Goal: Use online tool/utility: Utilize a website feature to perform a specific function

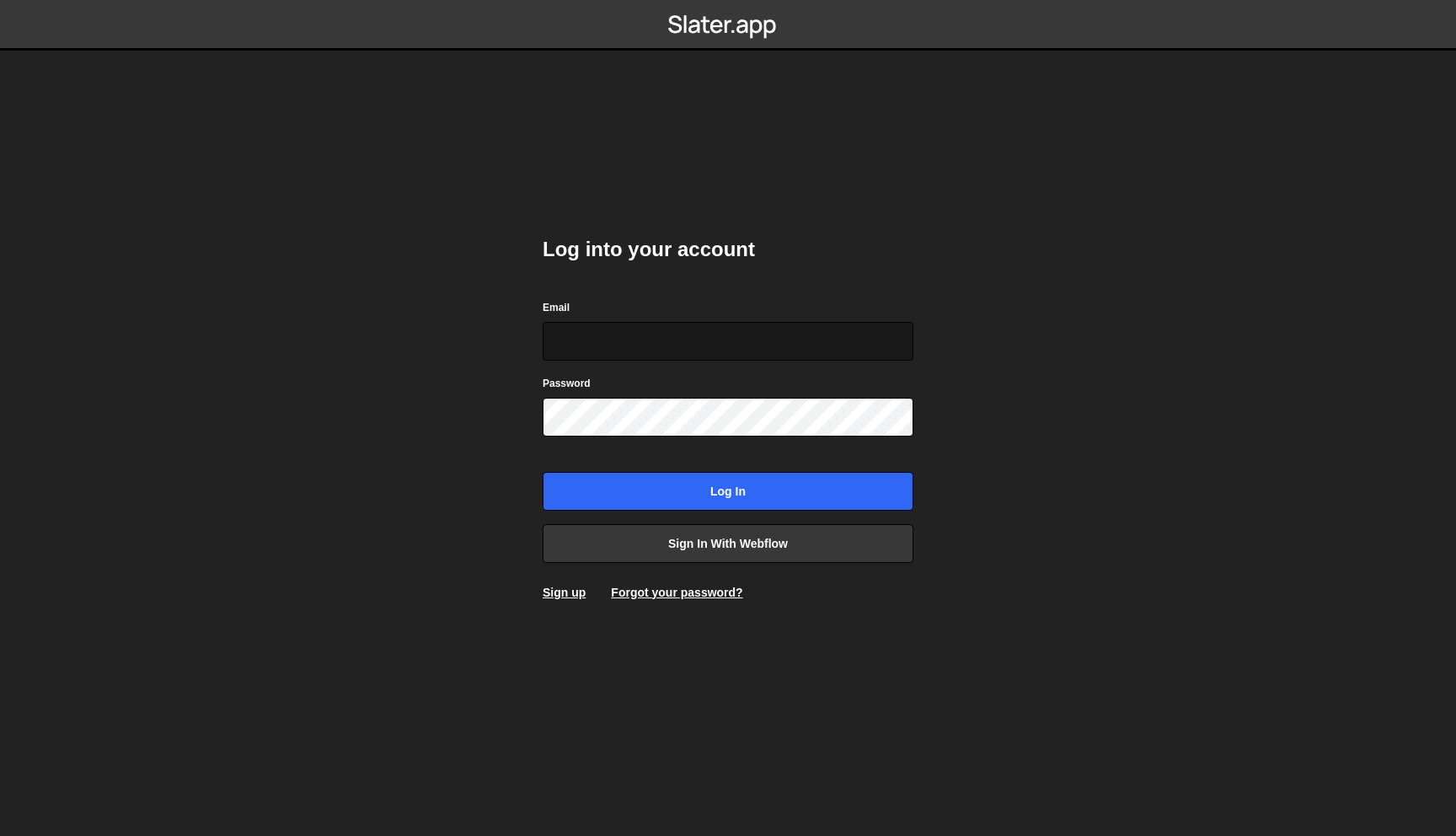
click at [706, 348] on input "Email" at bounding box center [728, 341] width 371 height 38
click at [749, 529] on link "Sign in with Webflow" at bounding box center [728, 543] width 371 height 38
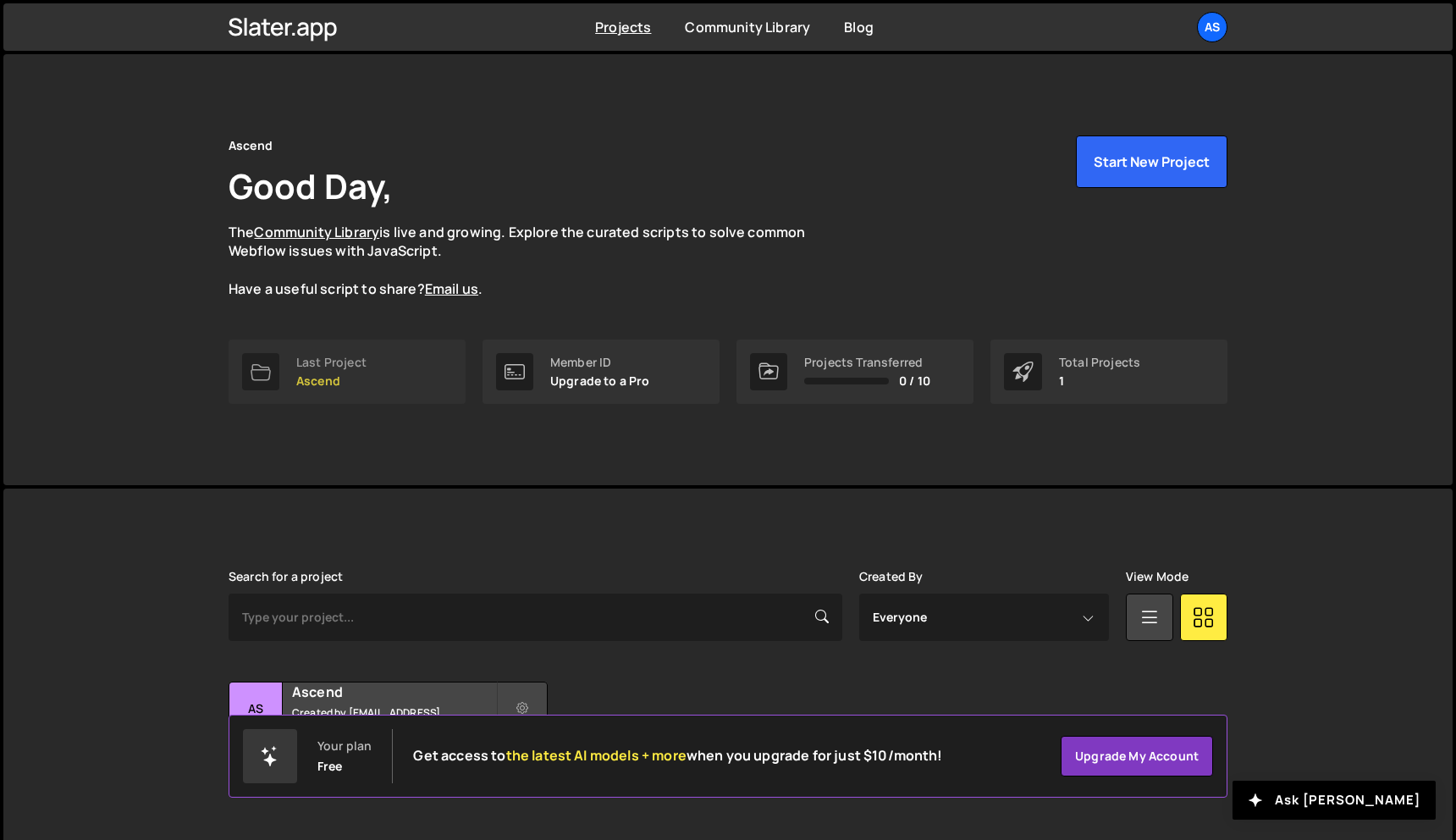
click at [342, 377] on p "Ascend" at bounding box center [331, 380] width 70 height 13
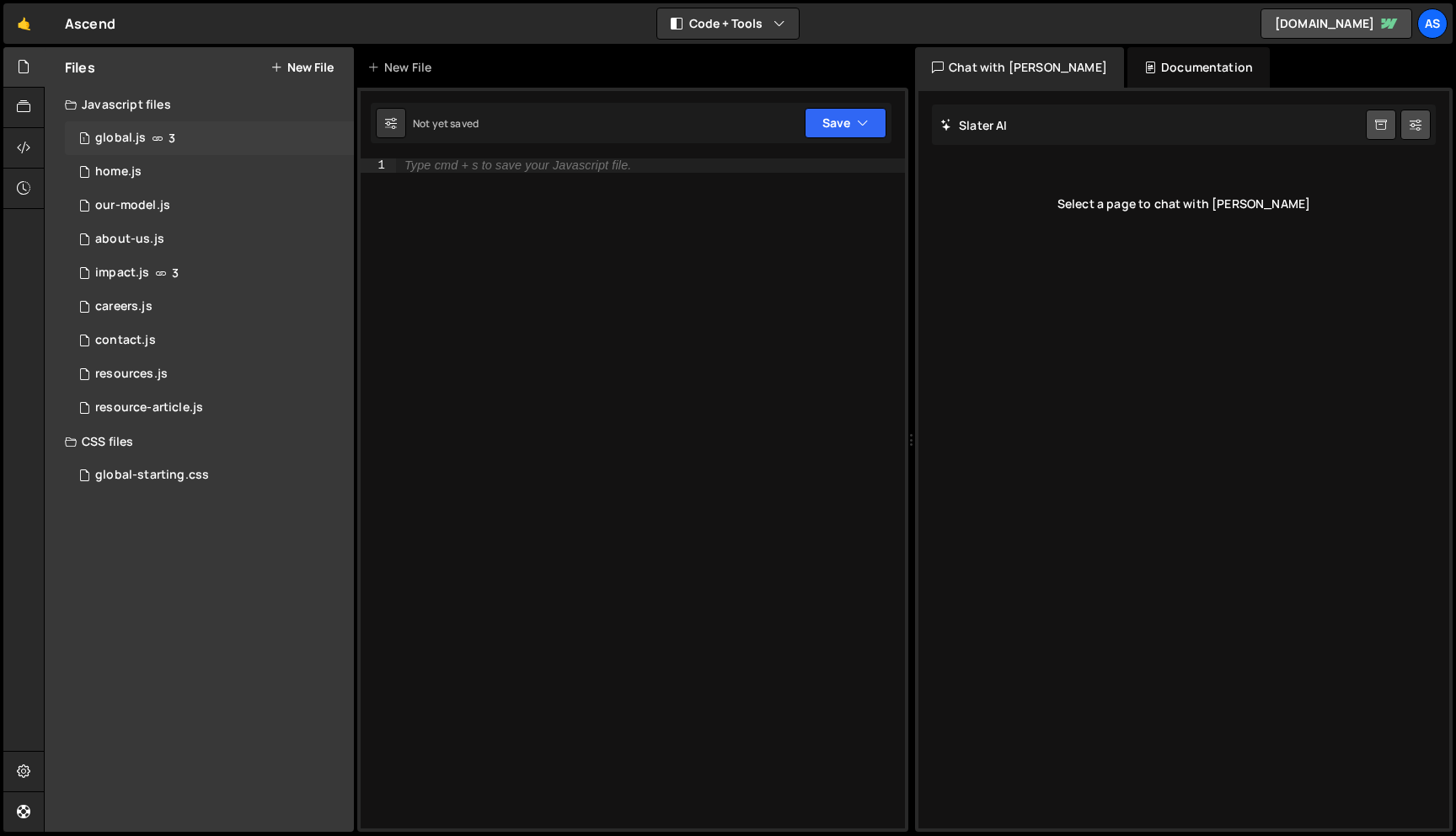
click at [182, 144] on div "1 global.js 3" at bounding box center [209, 138] width 289 height 34
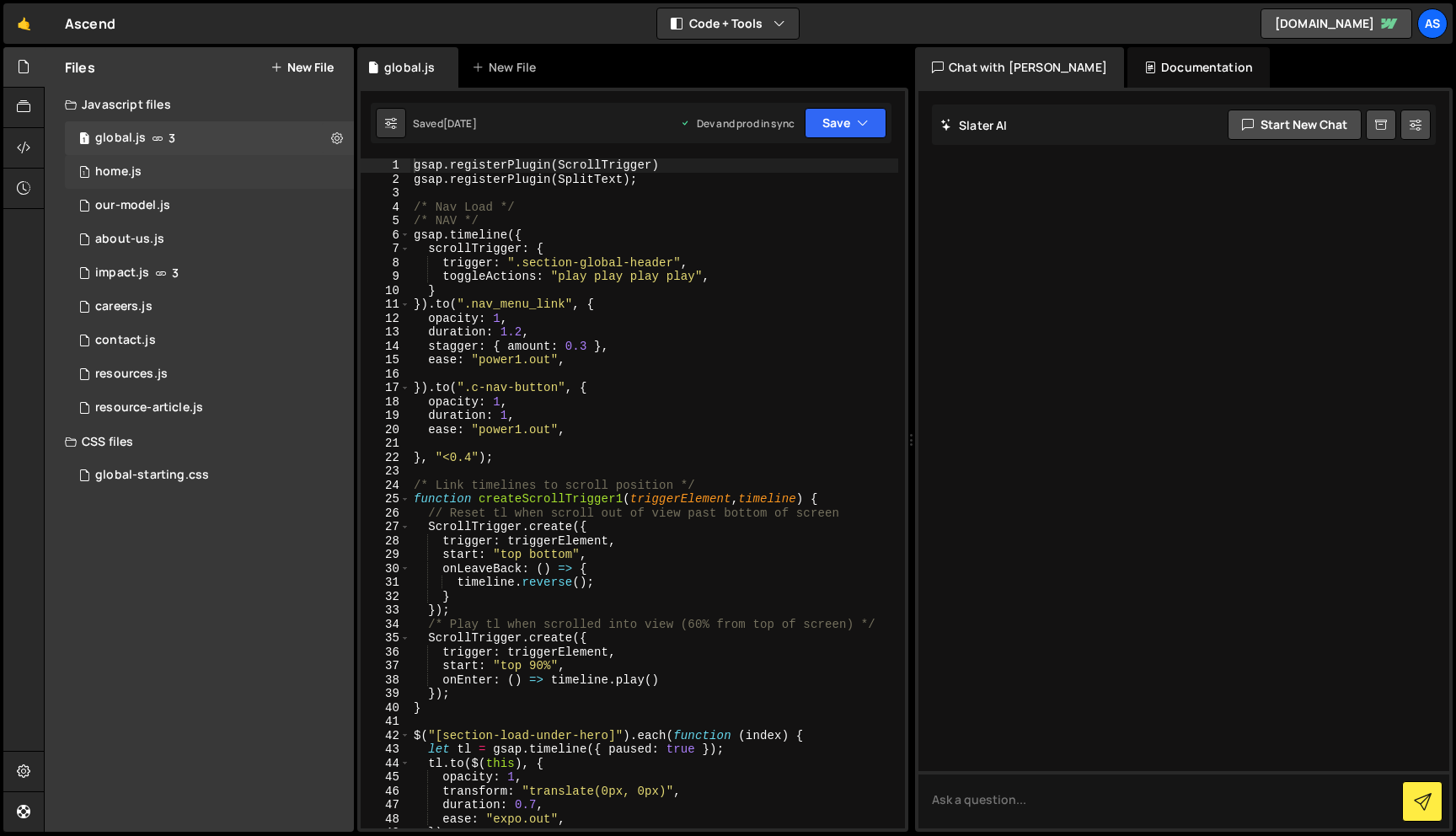
click at [181, 164] on div "1 home.js 0" at bounding box center [209, 171] width 289 height 34
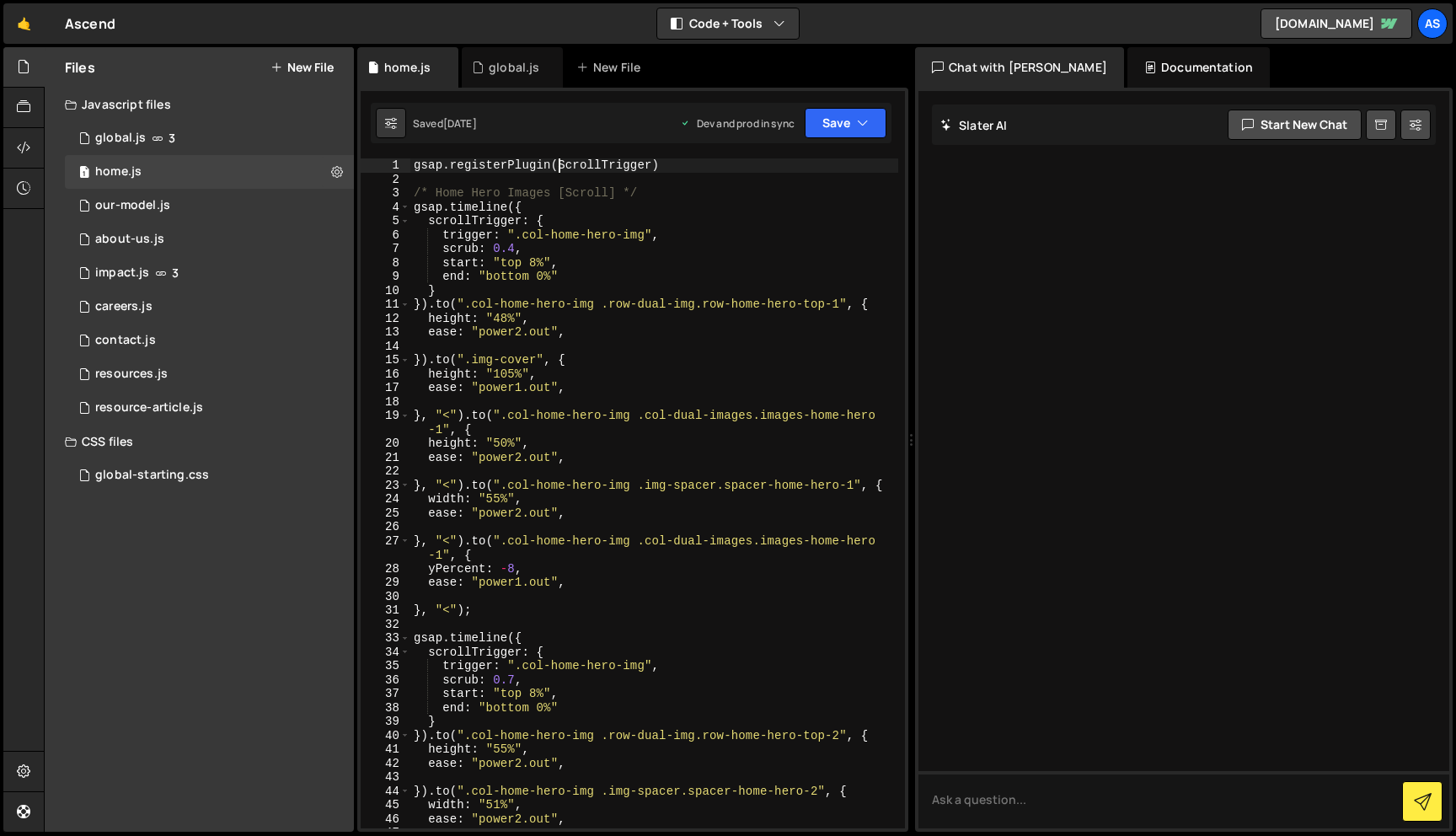
click at [555, 167] on div "gsap . registerPlugin ( ScrollTrigger ) /* Home Hero Images [Scroll] */ gsap . …" at bounding box center [654, 514] width 488 height 712
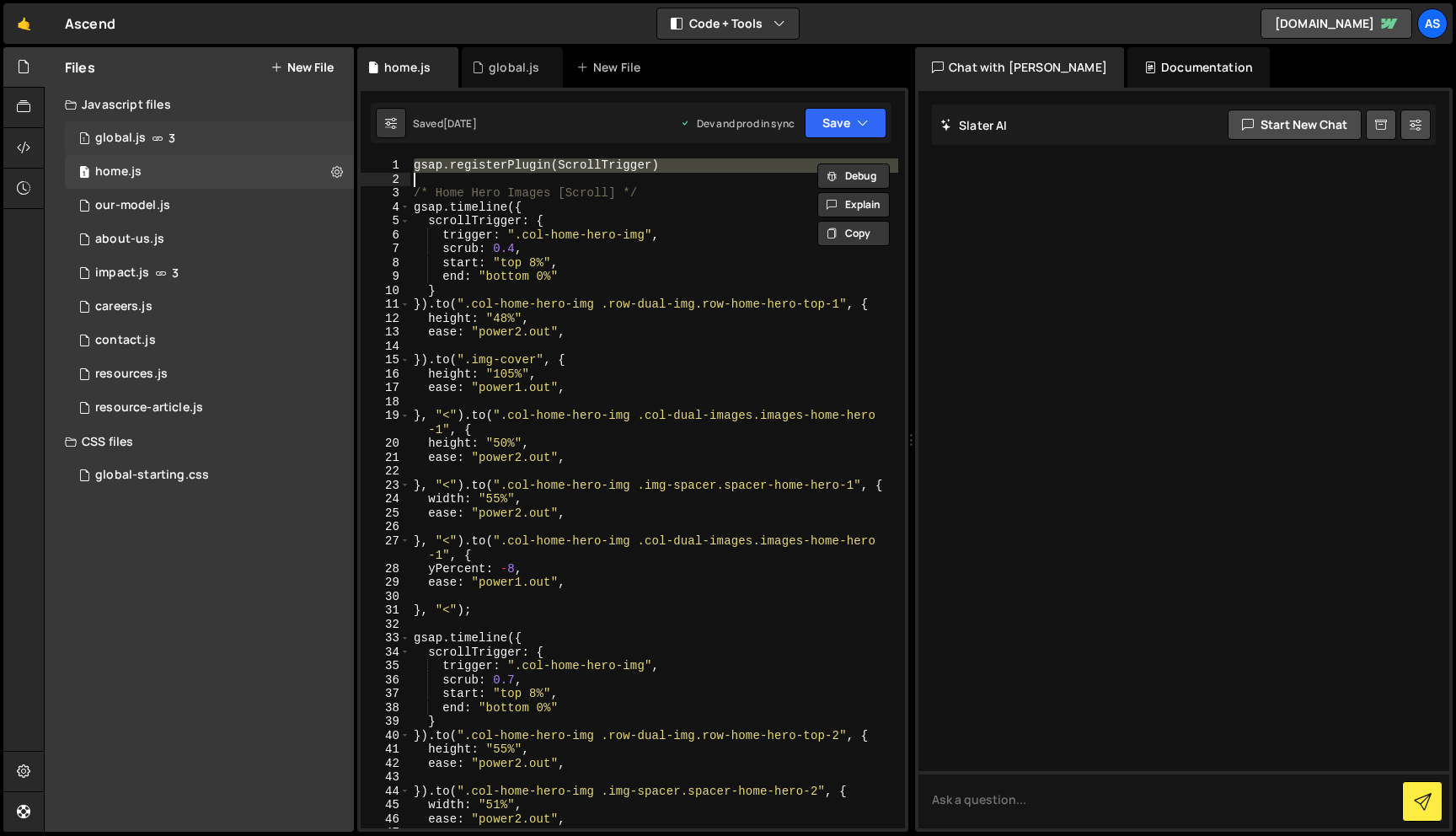
click at [211, 140] on div "1 global.js 3" at bounding box center [209, 138] width 289 height 34
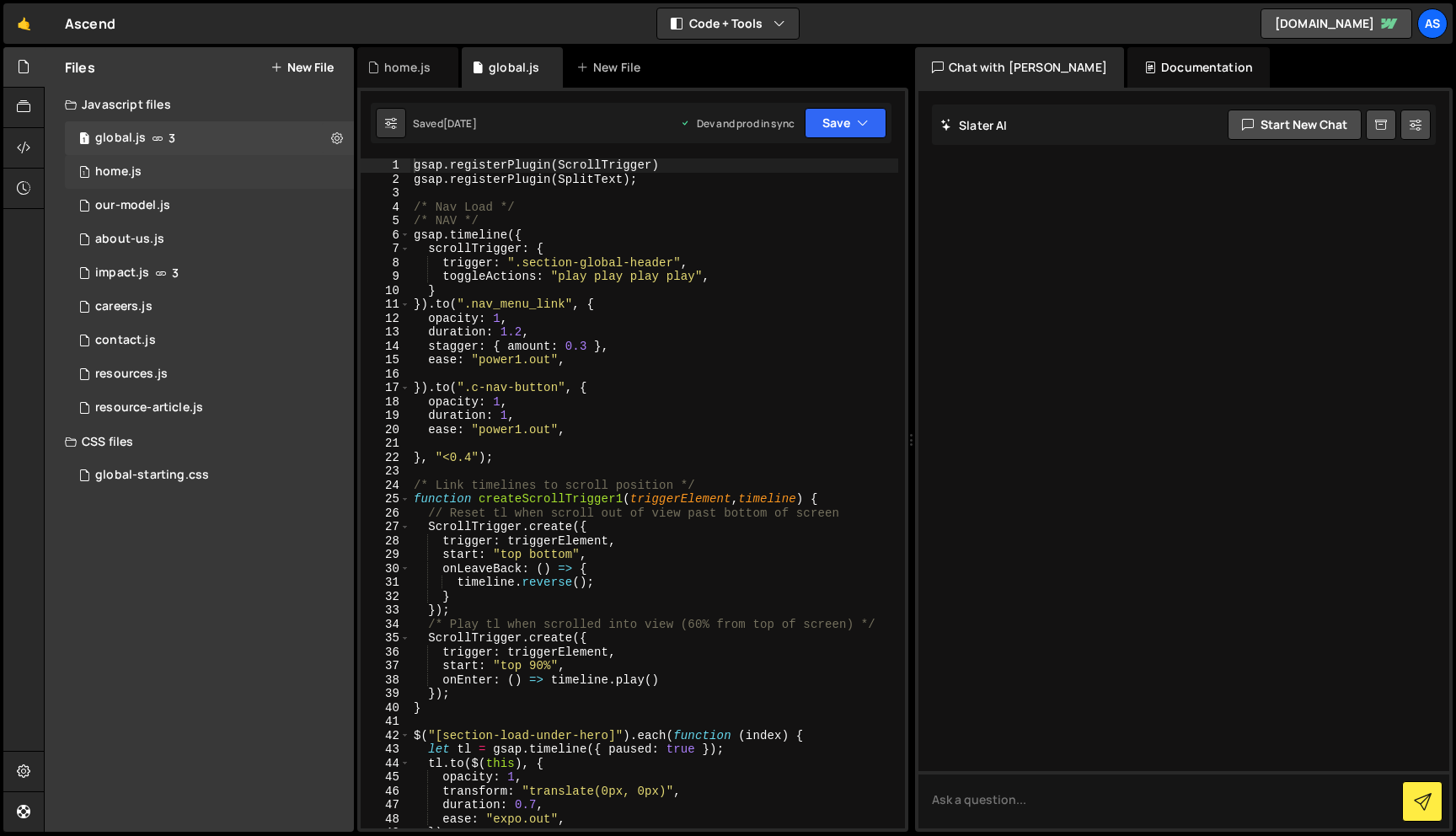
click at [209, 175] on div "1 home.js 0" at bounding box center [209, 171] width 289 height 34
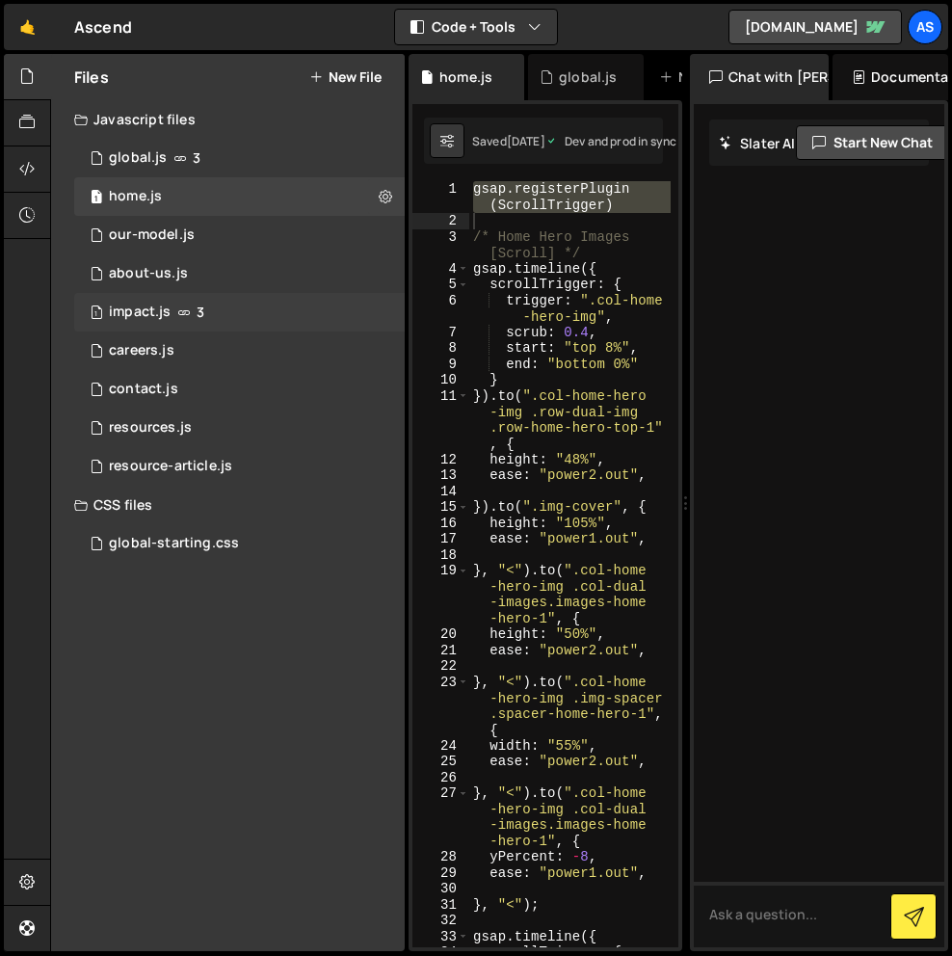
click at [228, 302] on div "1 impact.js 3" at bounding box center [239, 312] width 331 height 39
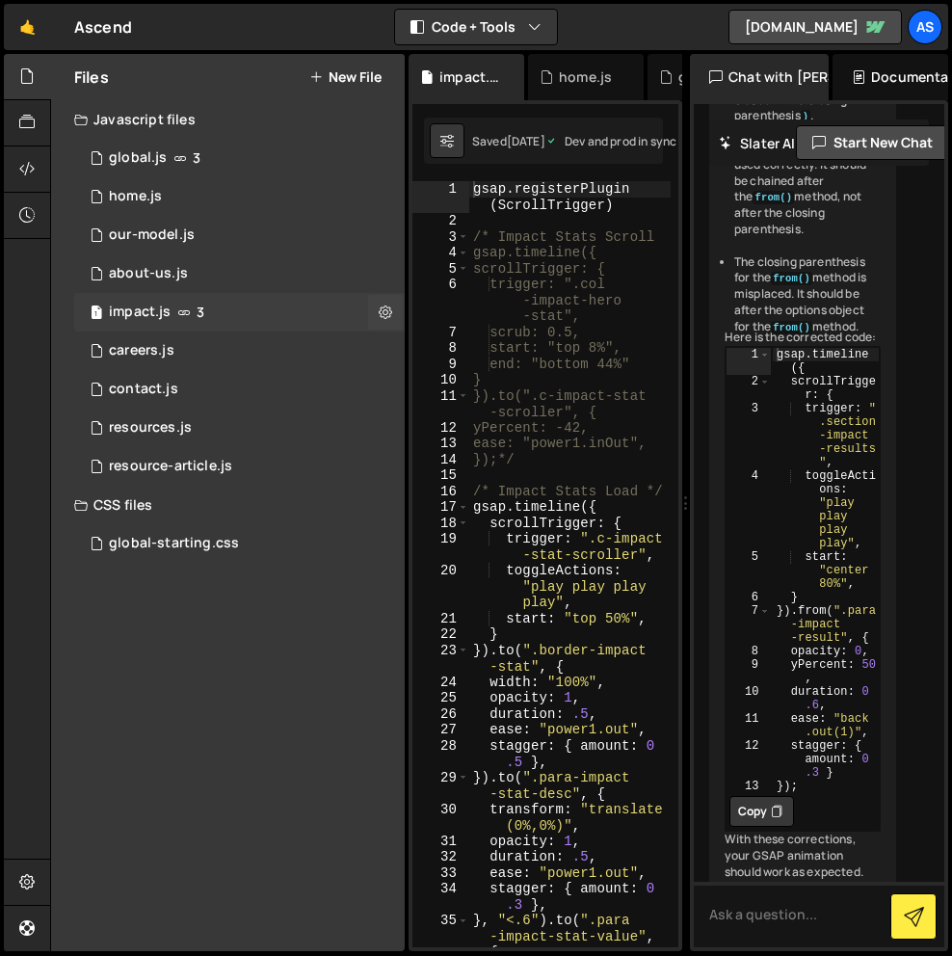
scroll to position [698, 0]
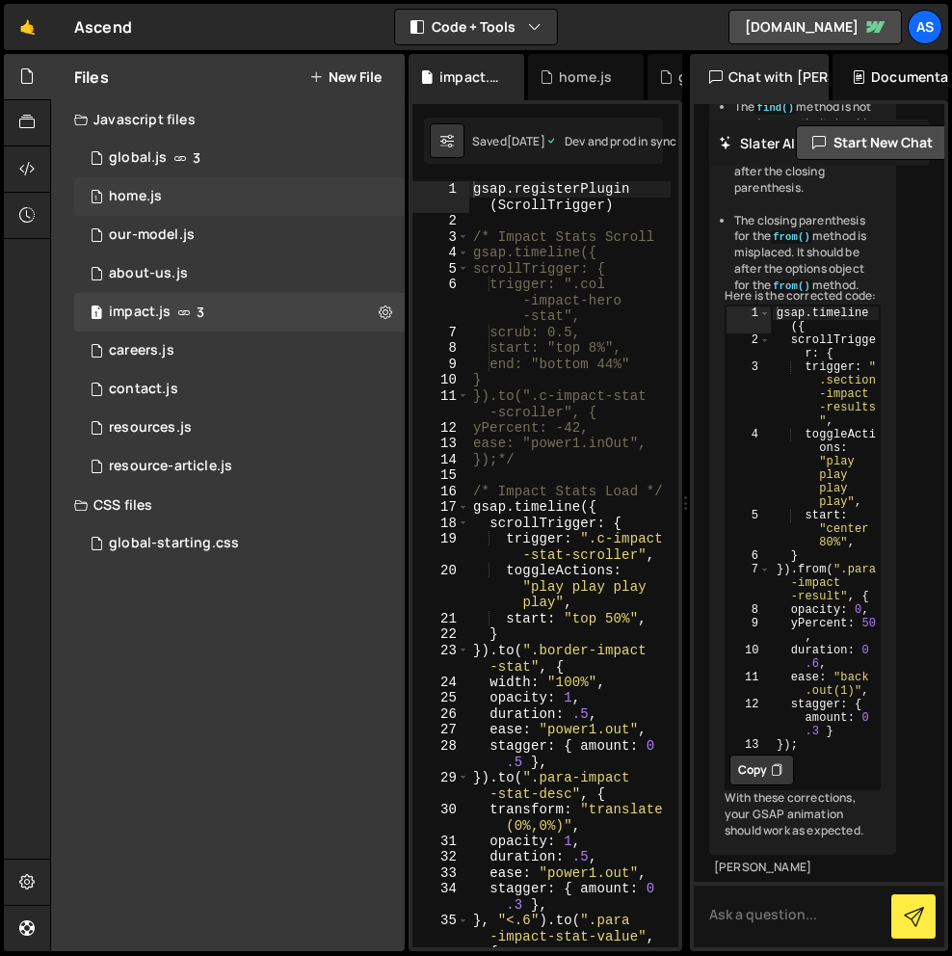
click at [258, 199] on div "1 home.js 0" at bounding box center [239, 196] width 331 height 39
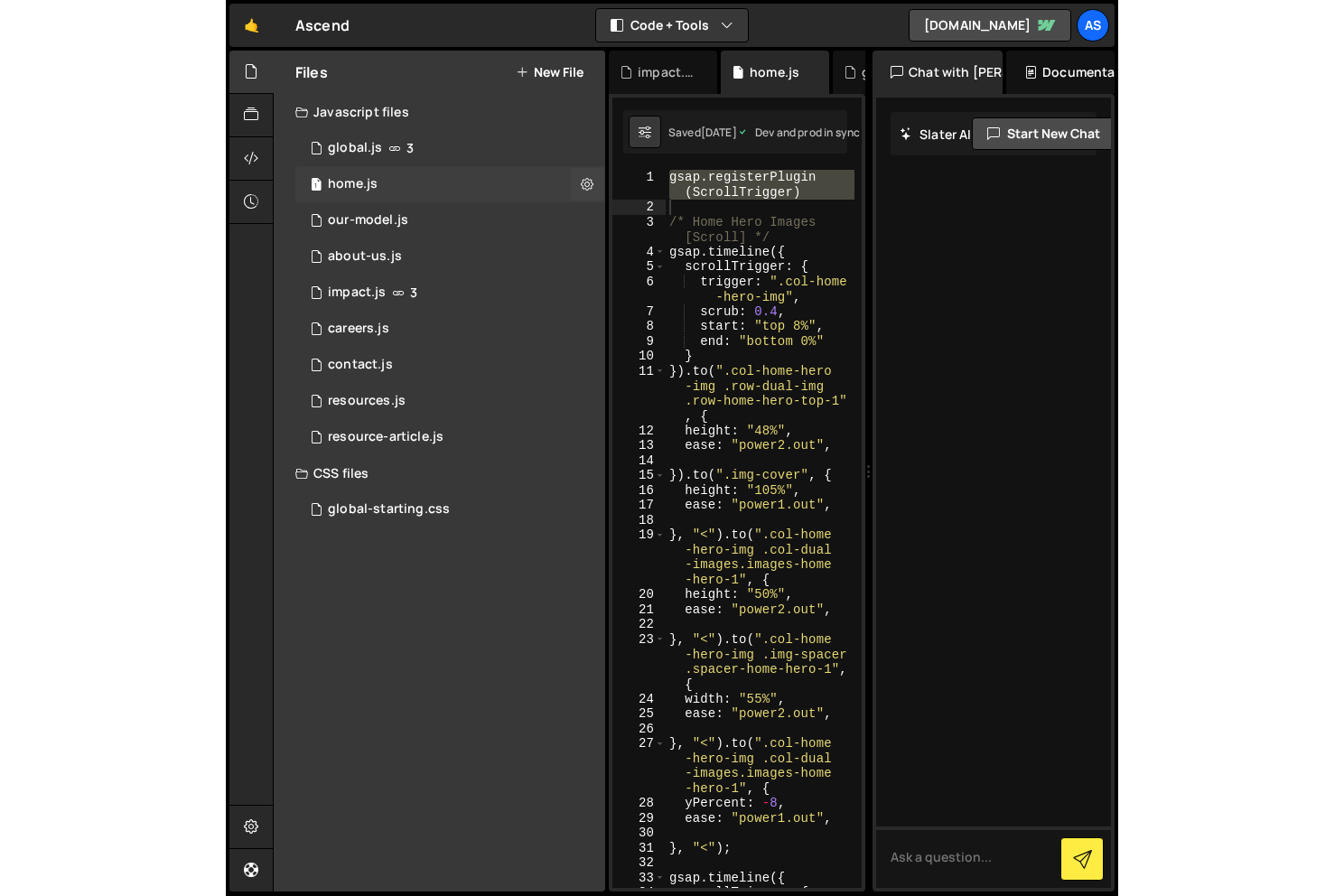
scroll to position [0, 0]
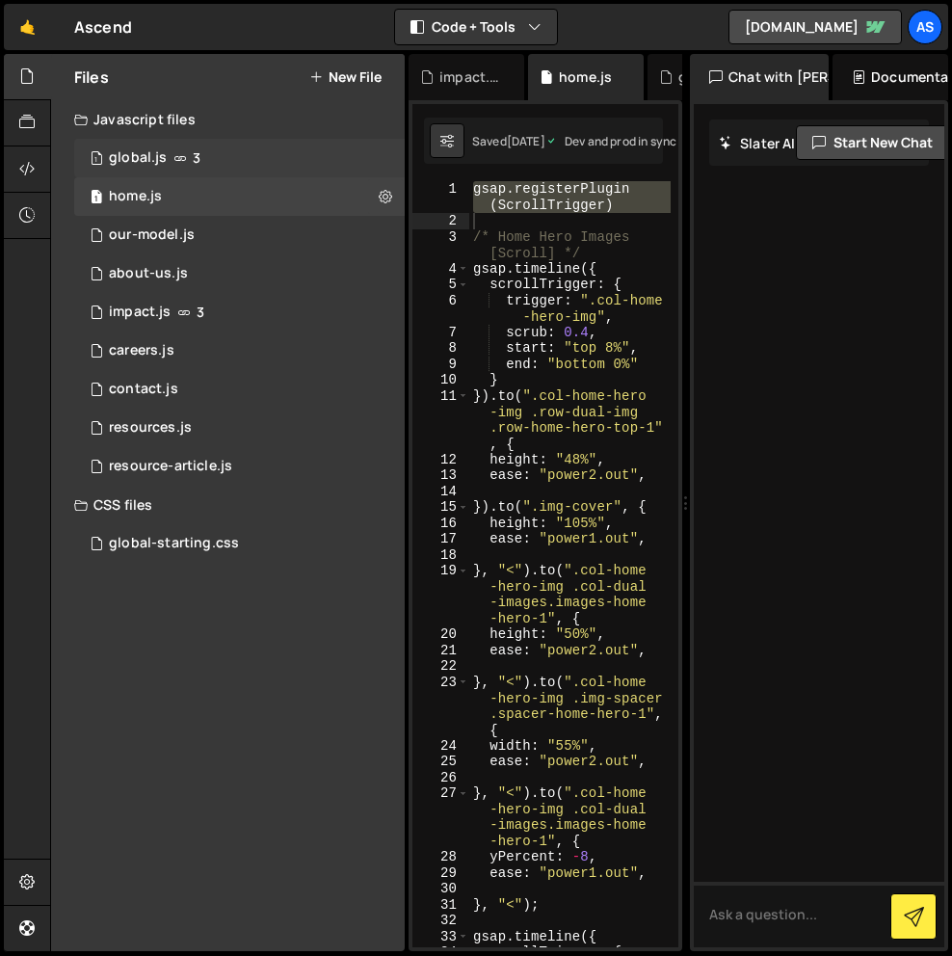
click at [236, 153] on div "1 global.js 3" at bounding box center [239, 158] width 331 height 39
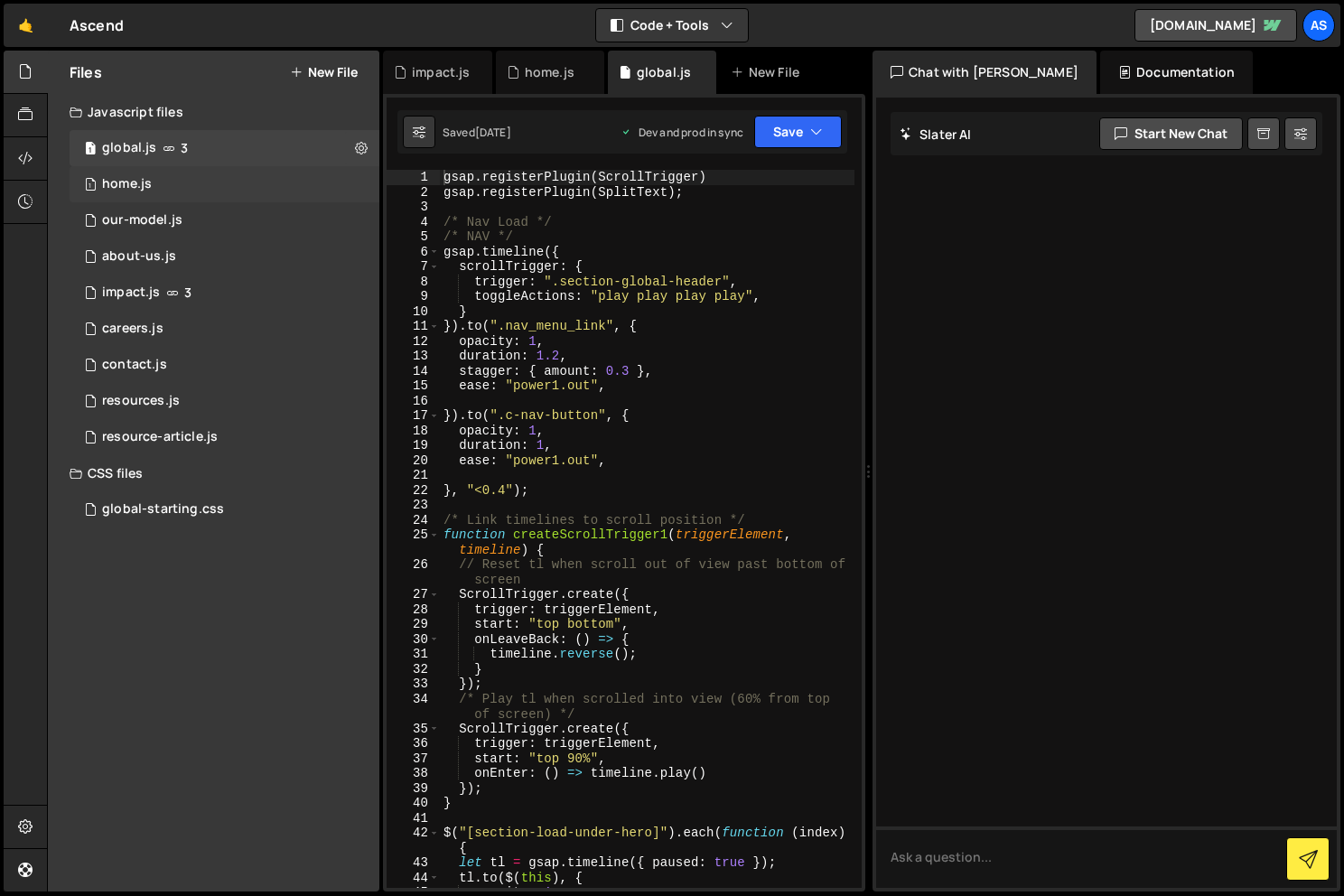
click at [179, 180] on div "1 home.js 0" at bounding box center [224, 184] width 310 height 37
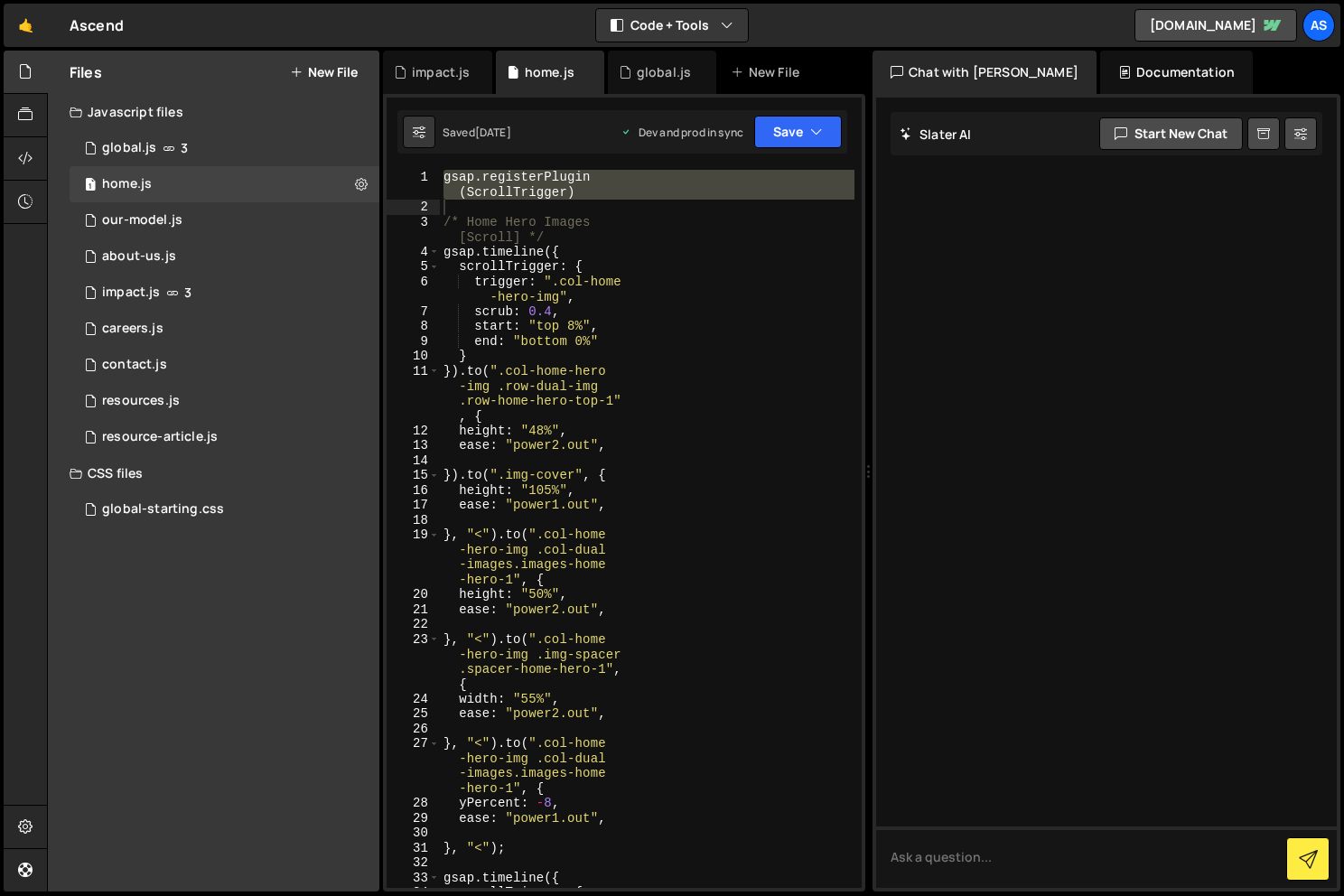
click at [640, 231] on div "gsap . registerPlugin ( ScrollTrigger ) /* Home Hero Images [Scroll] */ gsap . …" at bounding box center [647, 559] width 414 height 778
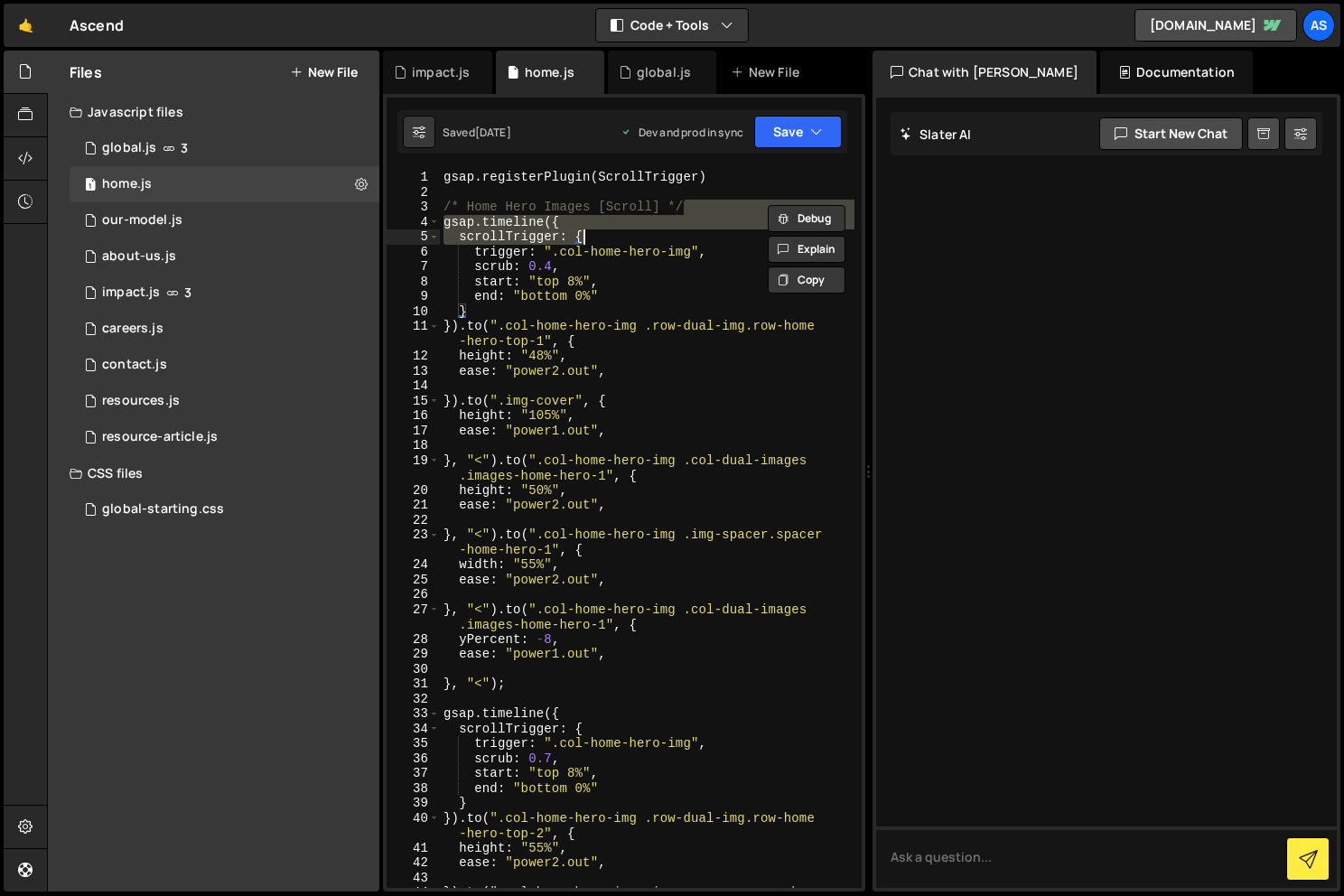
click at [675, 330] on div "gsap . registerPlugin ( ScrollTrigger ) /* Home Hero Images [Scroll] */ gsap . …" at bounding box center [647, 551] width 414 height 763
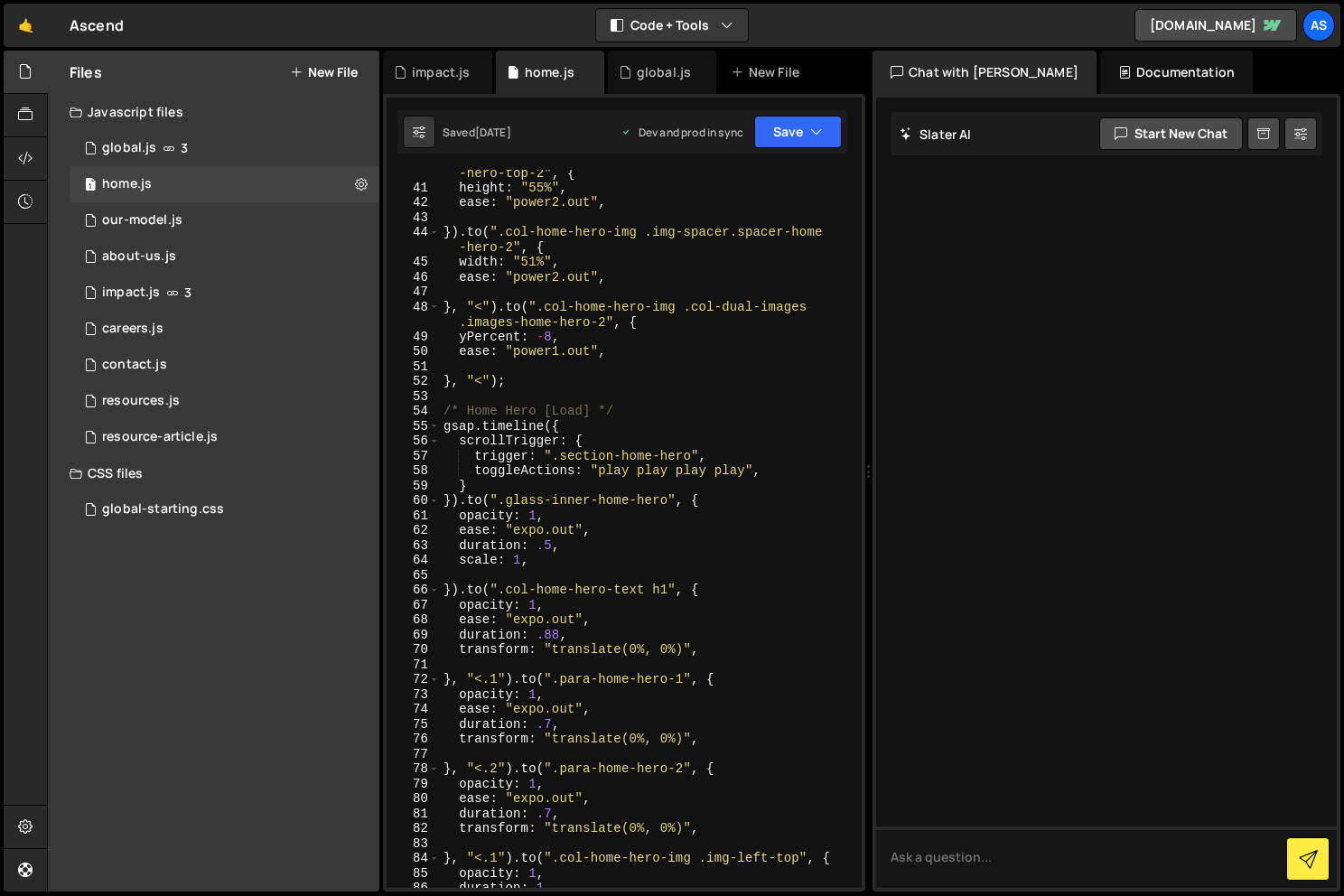
scroll to position [797, 0]
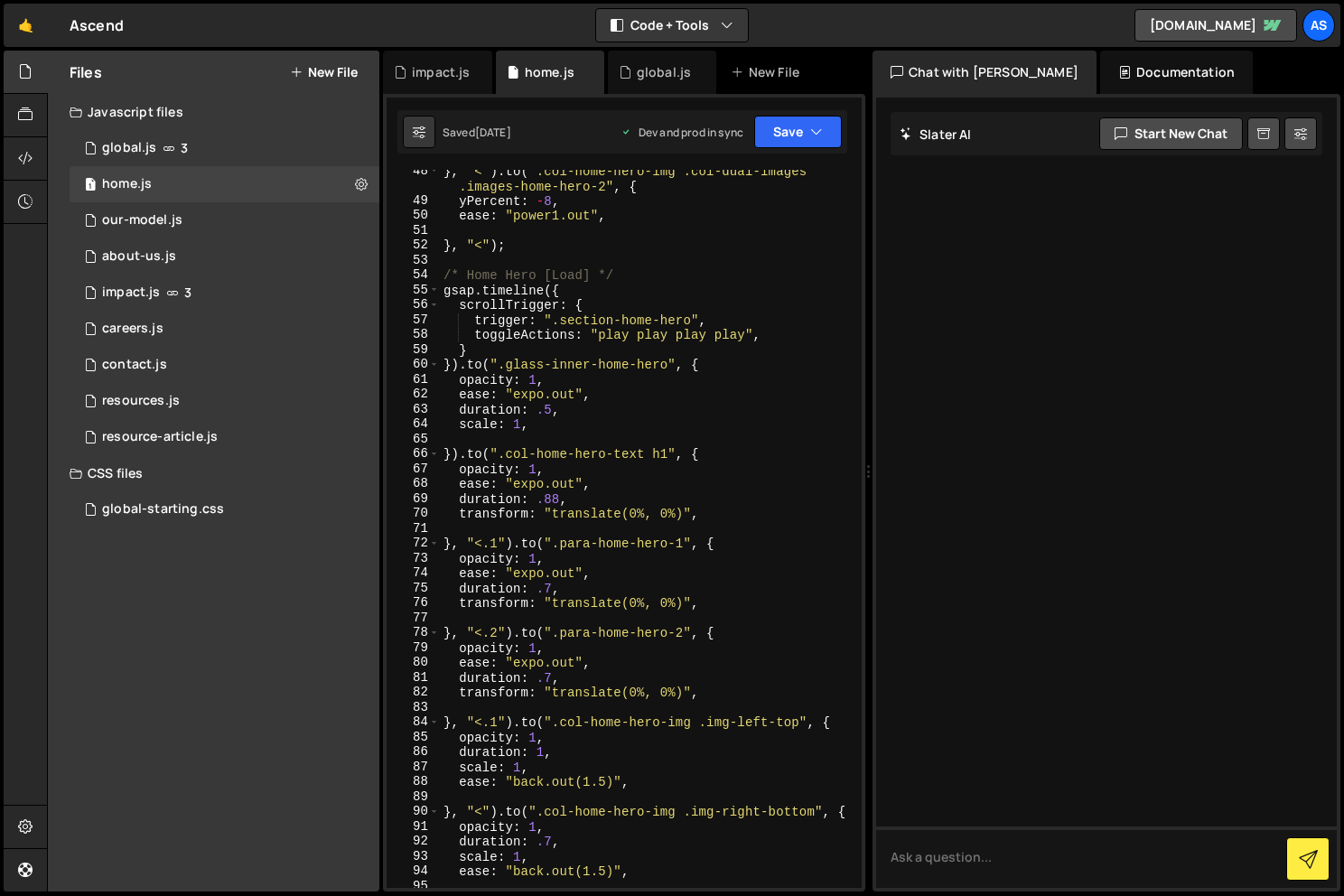
click at [694, 288] on div "} , "<" ) . to ( ".col-home-hero-img .col-dual-images .images-home-hero-2" , { …" at bounding box center [647, 545] width 414 height 763
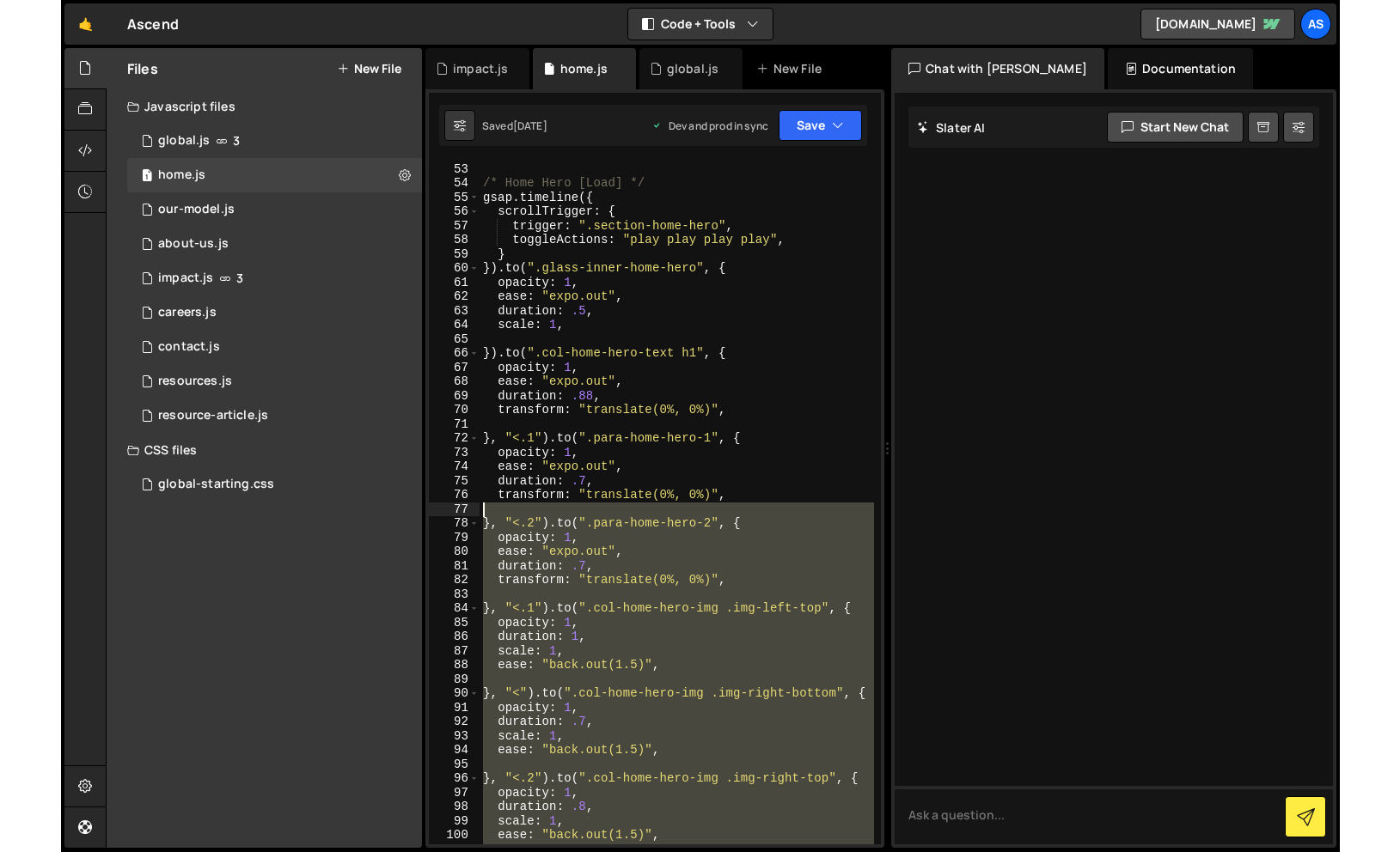
scroll to position [783, 0]
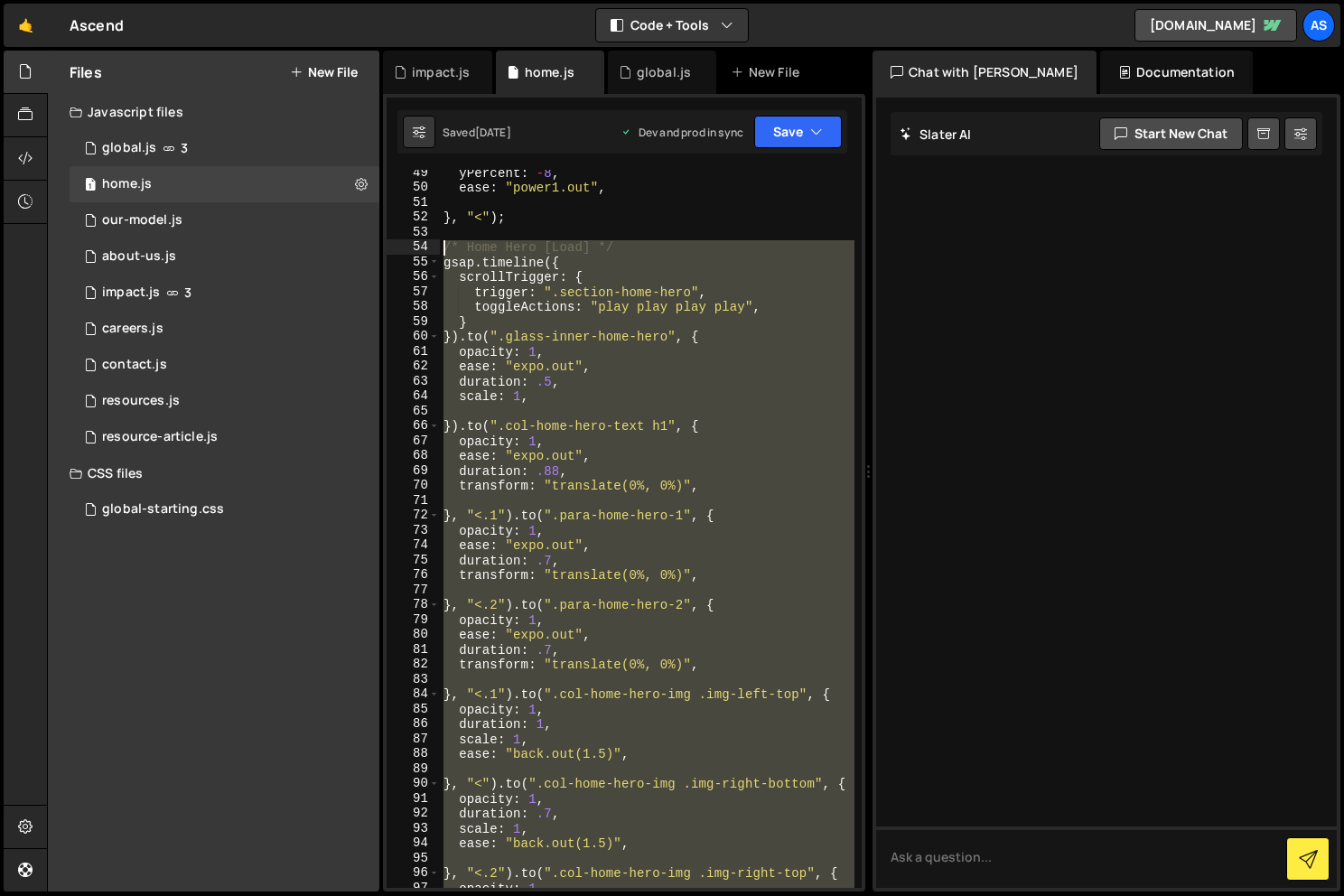
drag, startPoint x: 554, startPoint y: 814, endPoint x: 436, endPoint y: 249, distance: 577.2
click at [436, 249] on div "gsap.timeline({ 49 50 51 52 53 54 55 56 57 58 59 60 61 62 63 64 65 66 67 68 69 …" at bounding box center [624, 529] width 475 height 718
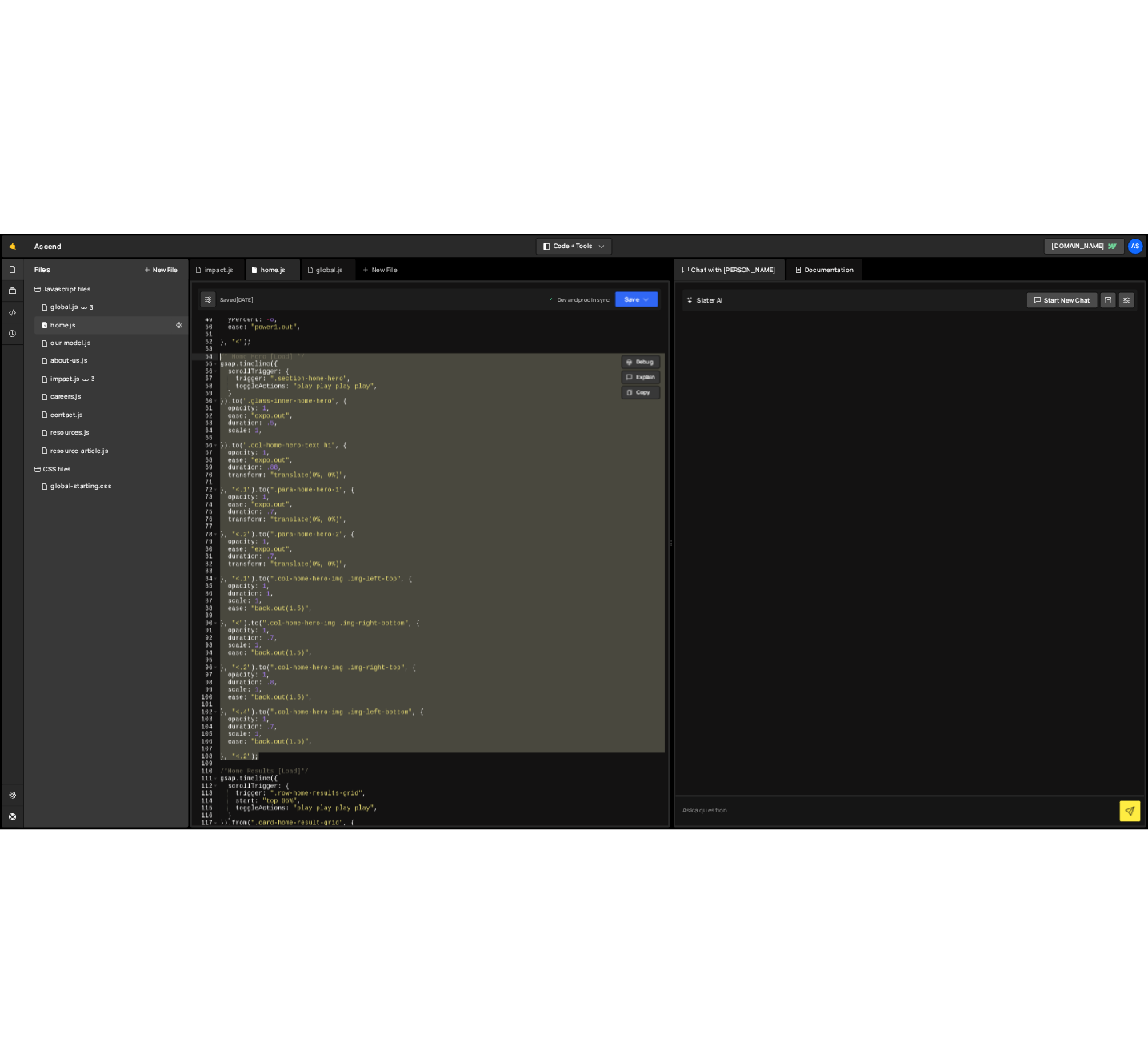
scroll to position [638, 0]
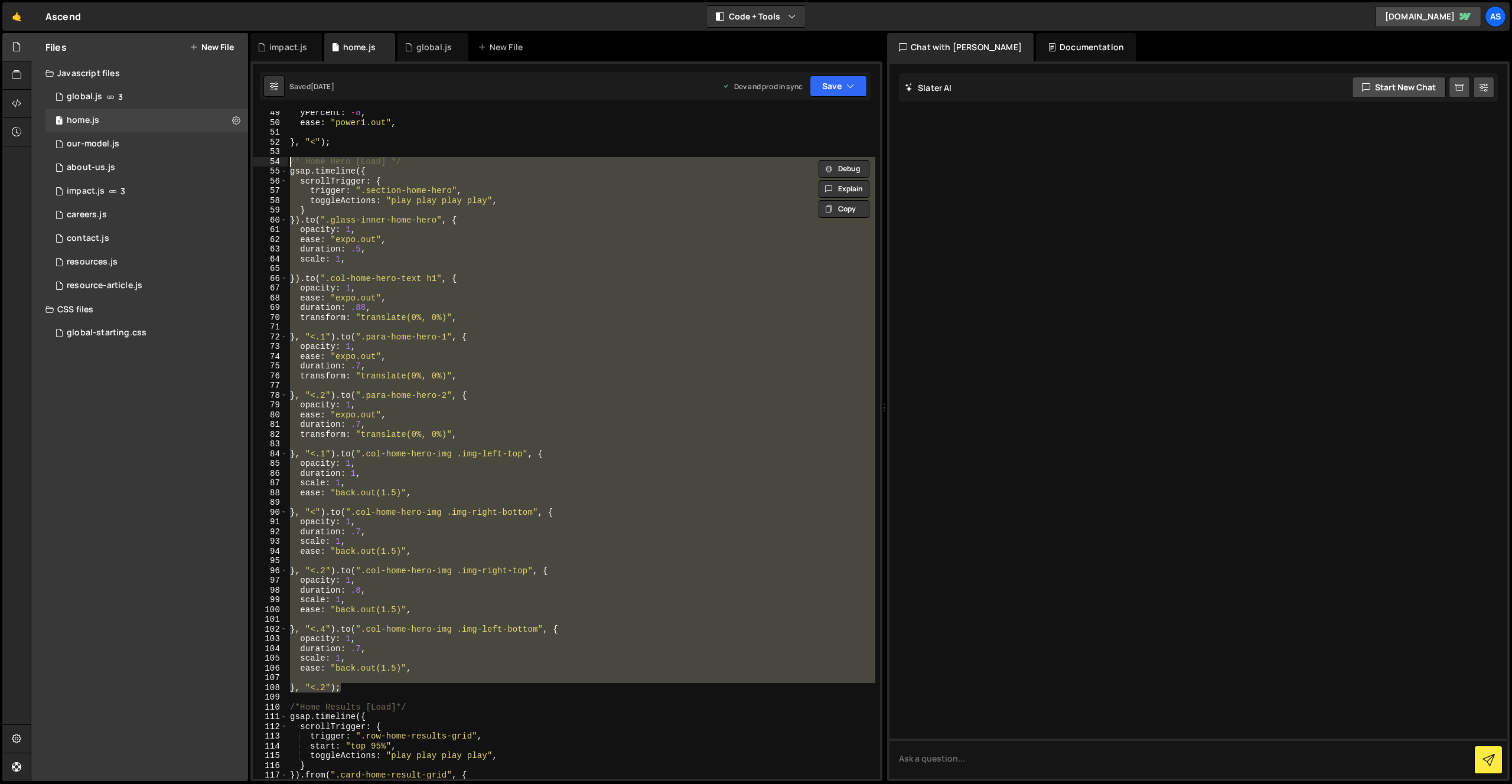
click at [347, 496] on div "yPercent : - 8 , ease : "power1.out" , } , "<" ) ; /* Home Hero [Load] */ gsap …" at bounding box center [581, 445] width 588 height 668
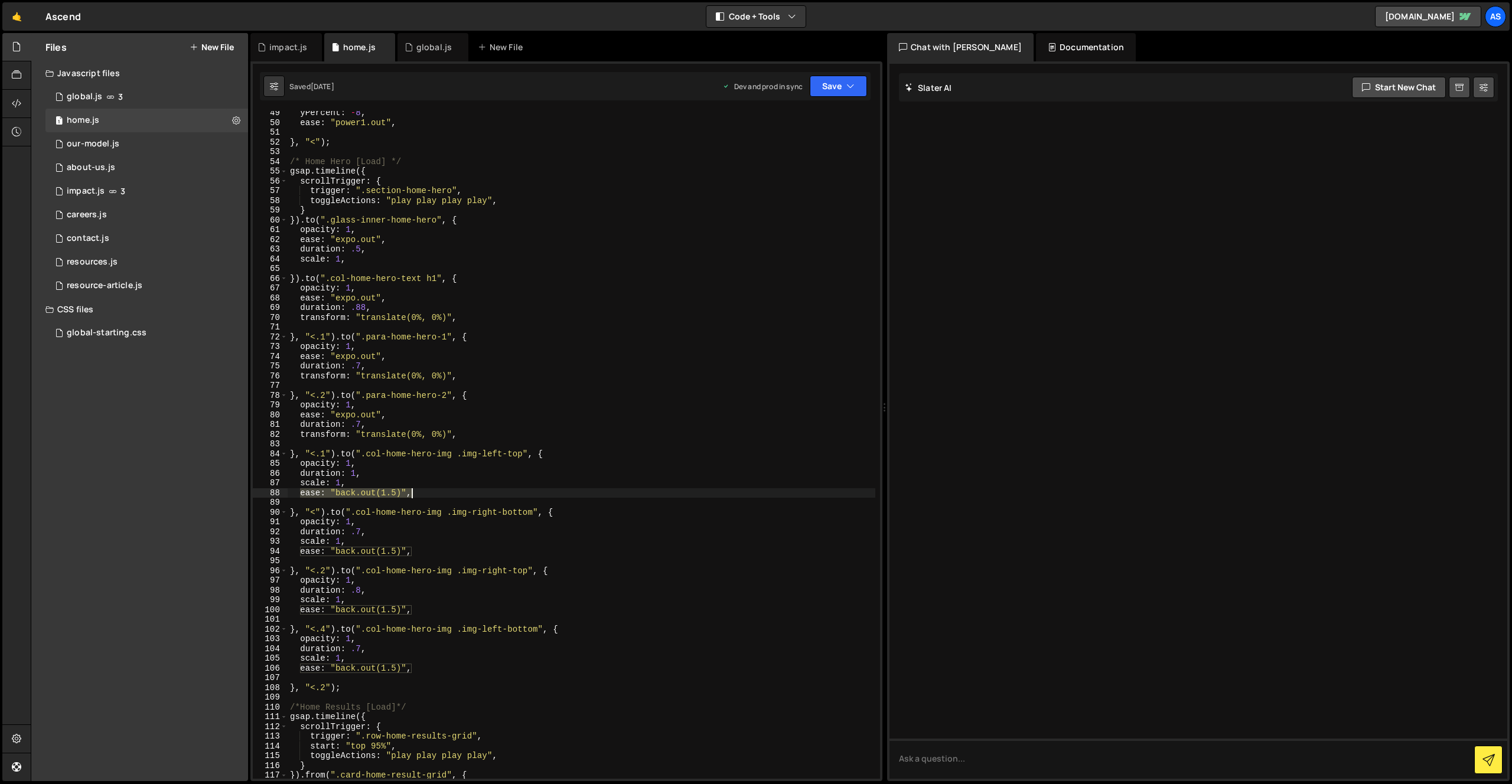
drag, startPoint x: 298, startPoint y: 492, endPoint x: 429, endPoint y: 494, distance: 131.0
click at [429, 494] on div "yPercent : - 8 , ease : "power1.out" , } , "<" ) ; /* Home Hero [Load] */ gsap …" at bounding box center [581, 451] width 588 height 687
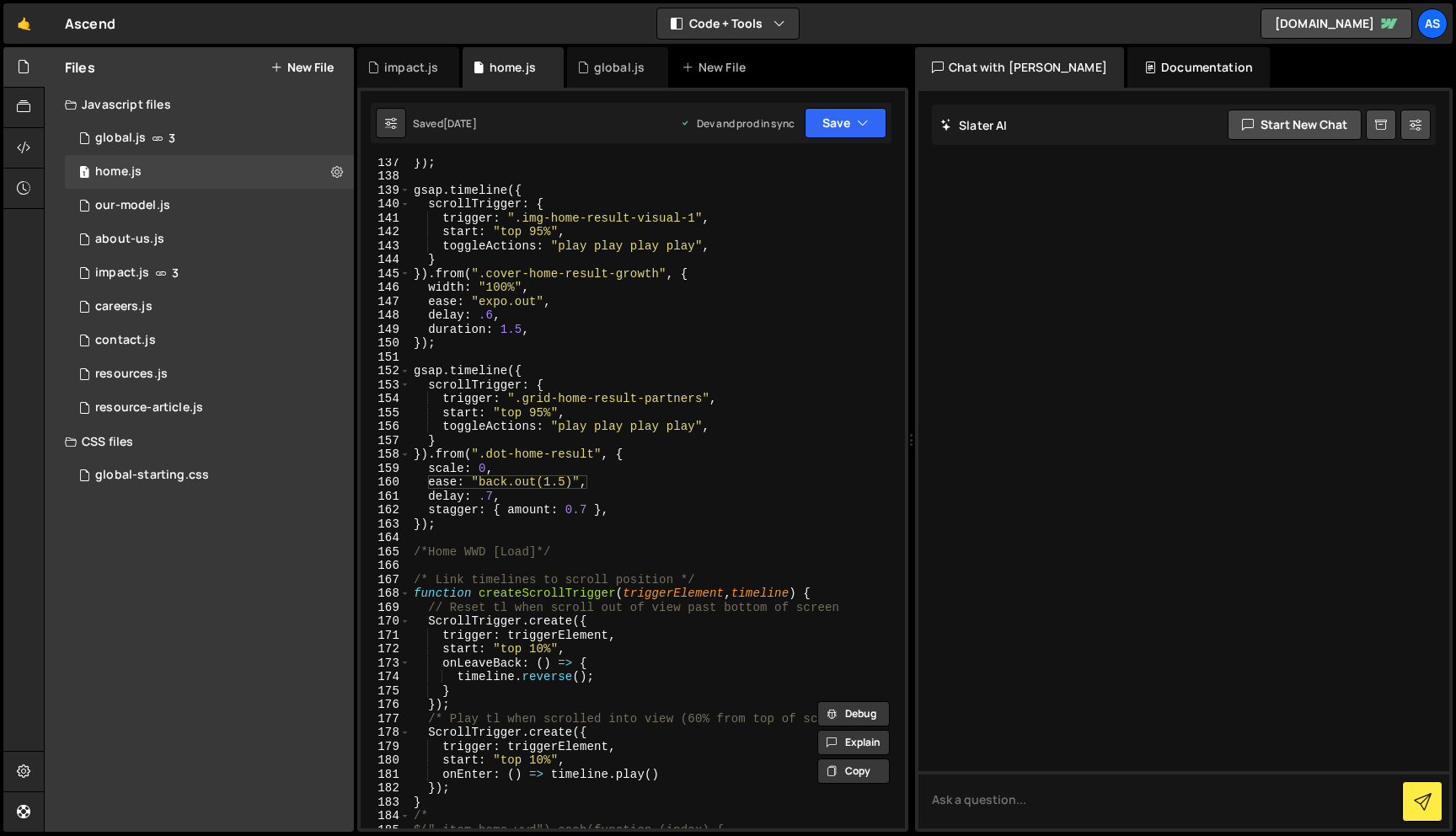
scroll to position [2132, 0]
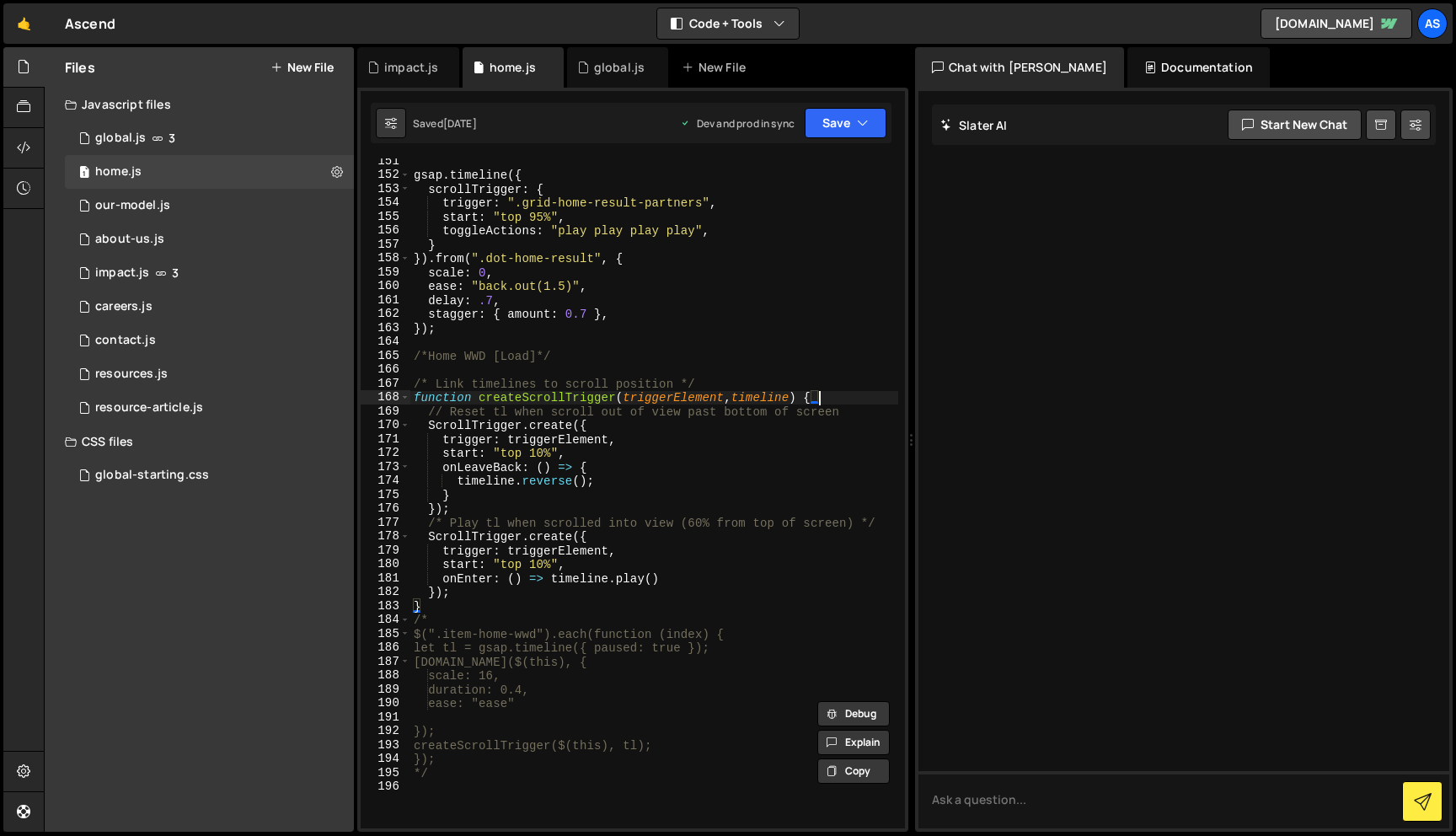
click at [857, 399] on div "gsap . timeline ({ scrollTrigger : { trigger : ".grid-home-result-partners" , s…" at bounding box center [654, 503] width 488 height 698
type textarea "function createScrollTrigger(triggerElement, timeline) {"
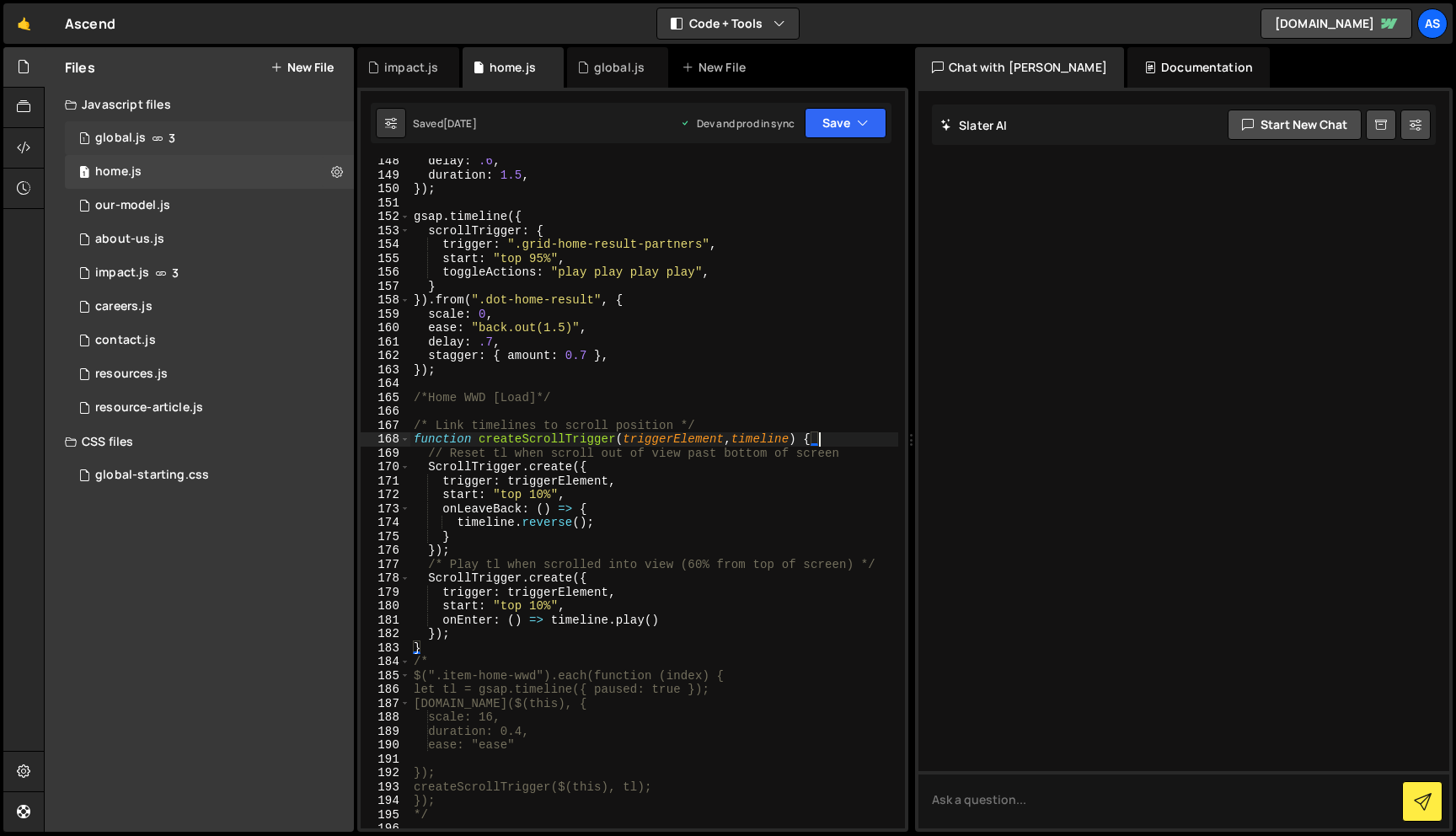
click at [243, 142] on div "1 global.js 3" at bounding box center [209, 138] width 289 height 34
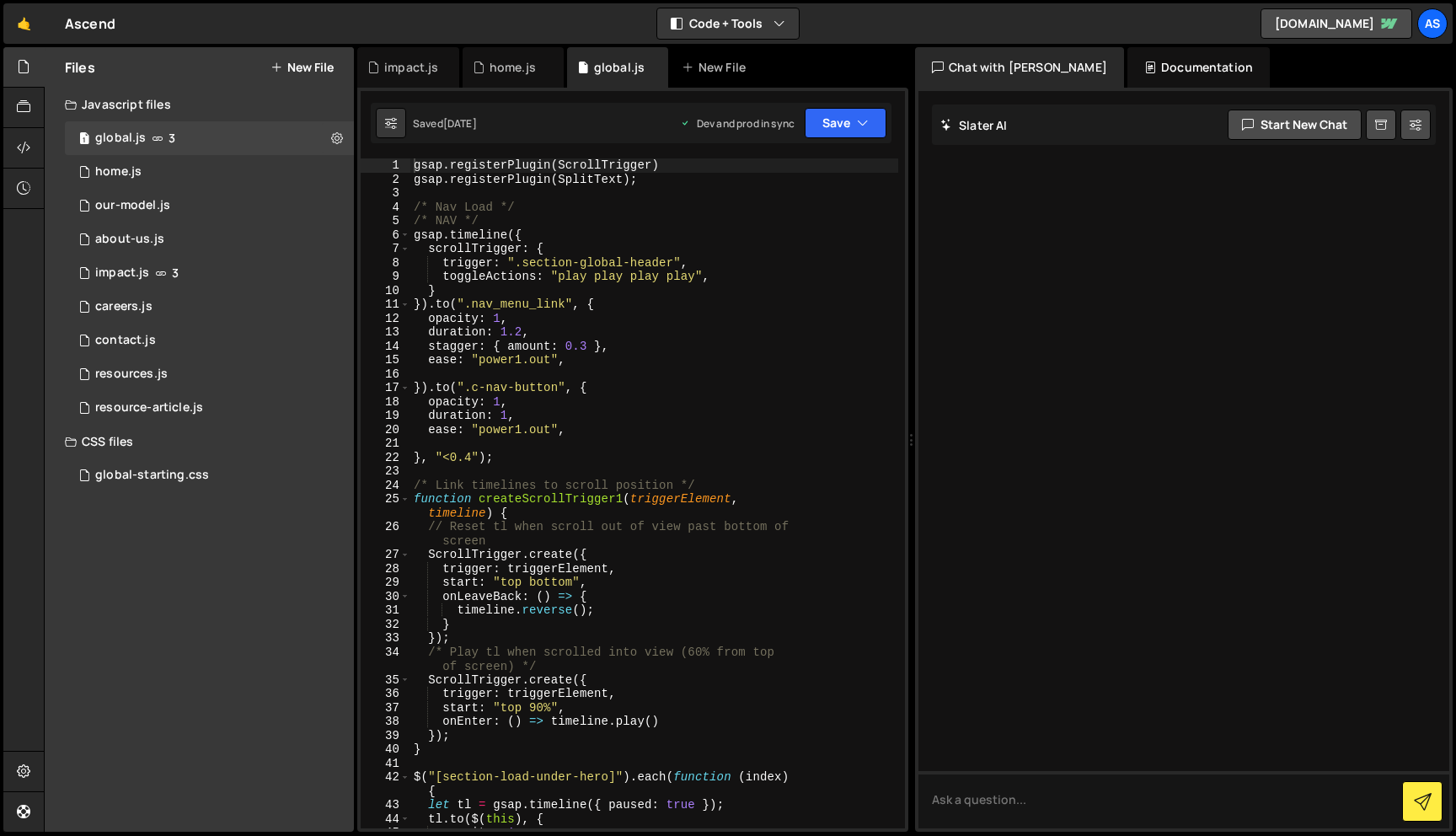
click at [739, 487] on div "gsap . registerPlugin ( ScrollTrigger ) gsap . registerPlugin ( SplitText ) ; /…" at bounding box center [654, 507] width 488 height 698
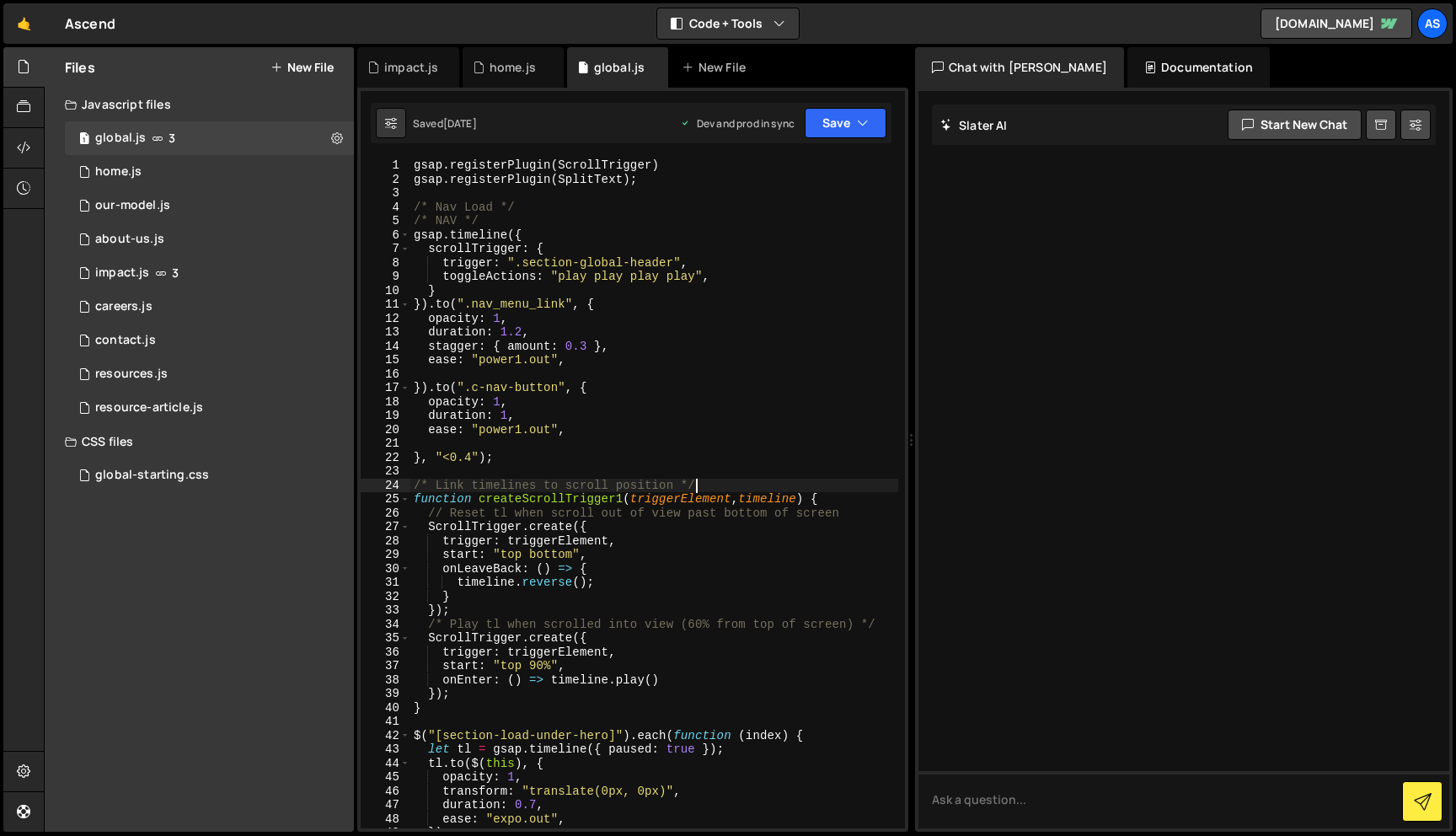
click at [739, 487] on div "gsap . registerPlugin ( ScrollTrigger ) gsap . registerPlugin ( SplitText ) ; /…" at bounding box center [654, 507] width 488 height 698
click at [851, 502] on div "gsap . registerPlugin ( ScrollTrigger ) gsap . registerPlugin ( SplitText ) ; /…" at bounding box center [654, 507] width 488 height 698
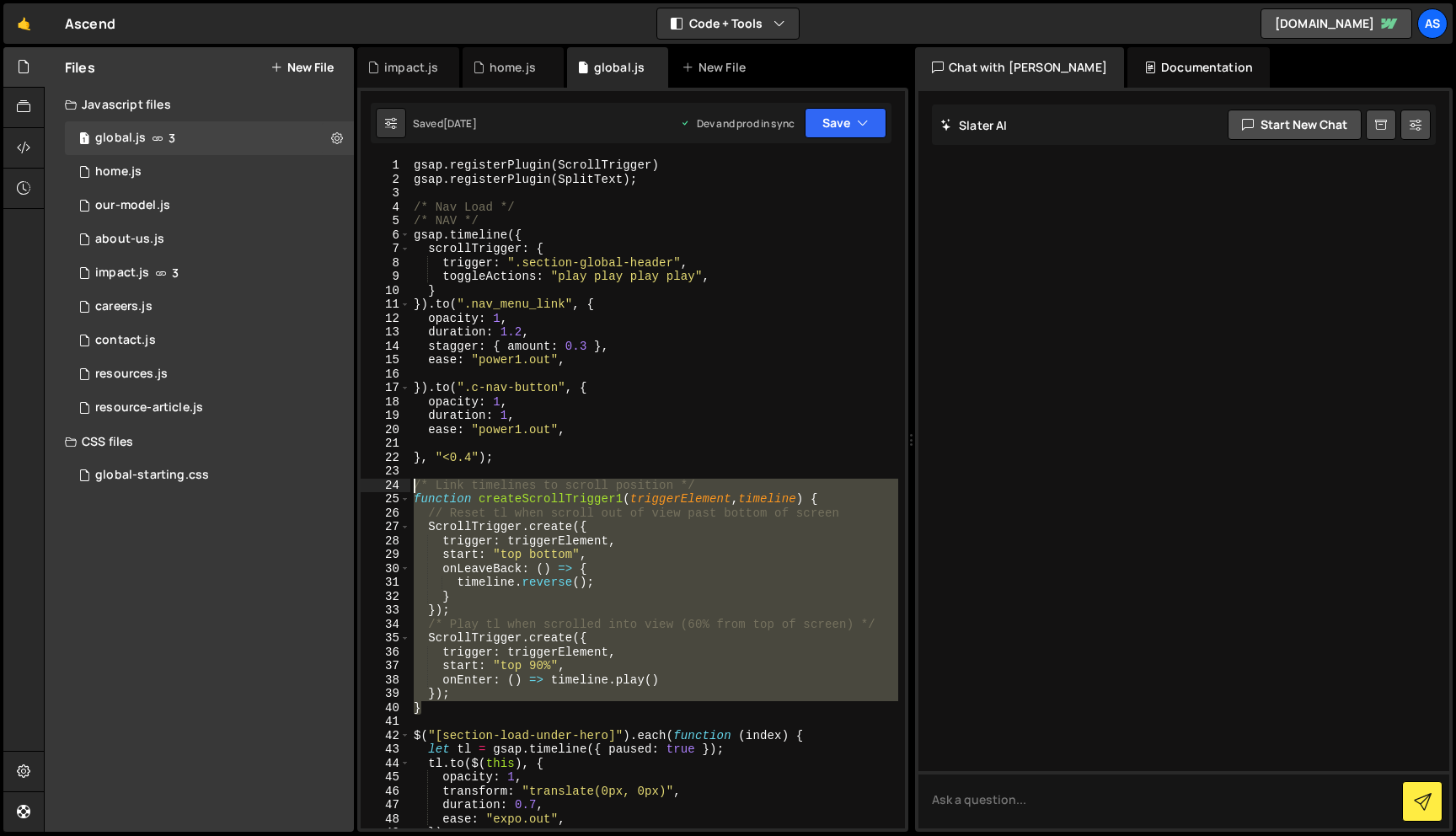
drag, startPoint x: 448, startPoint y: 709, endPoint x: 354, endPoint y: 488, distance: 240.2
click at [354, 488] on div "Files New File Javascript files 1 global.js 3 1 home.js 0 1 our-model.js 0 1 1 1" at bounding box center [749, 440] width 1412 height 785
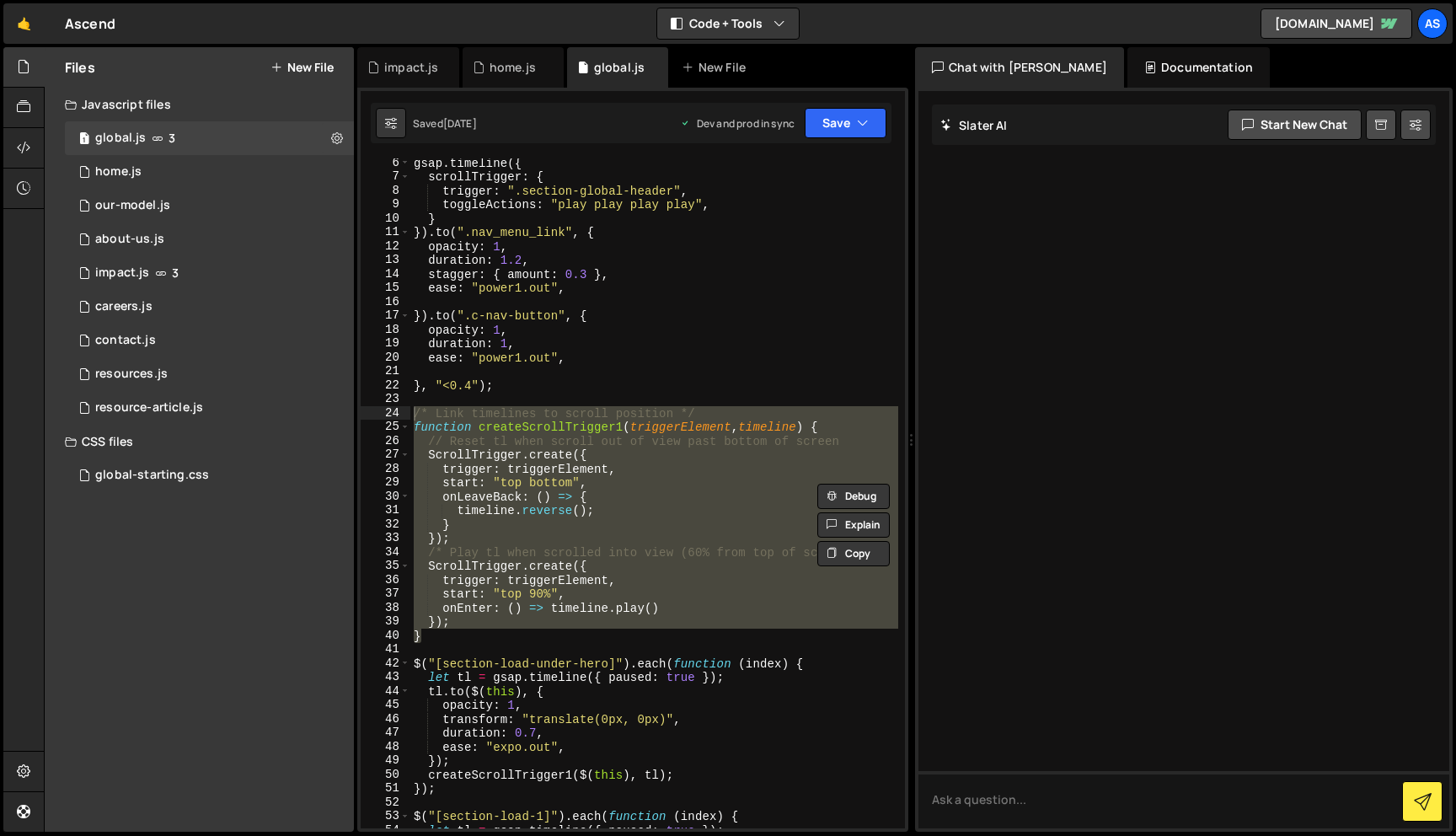
scroll to position [211, 0]
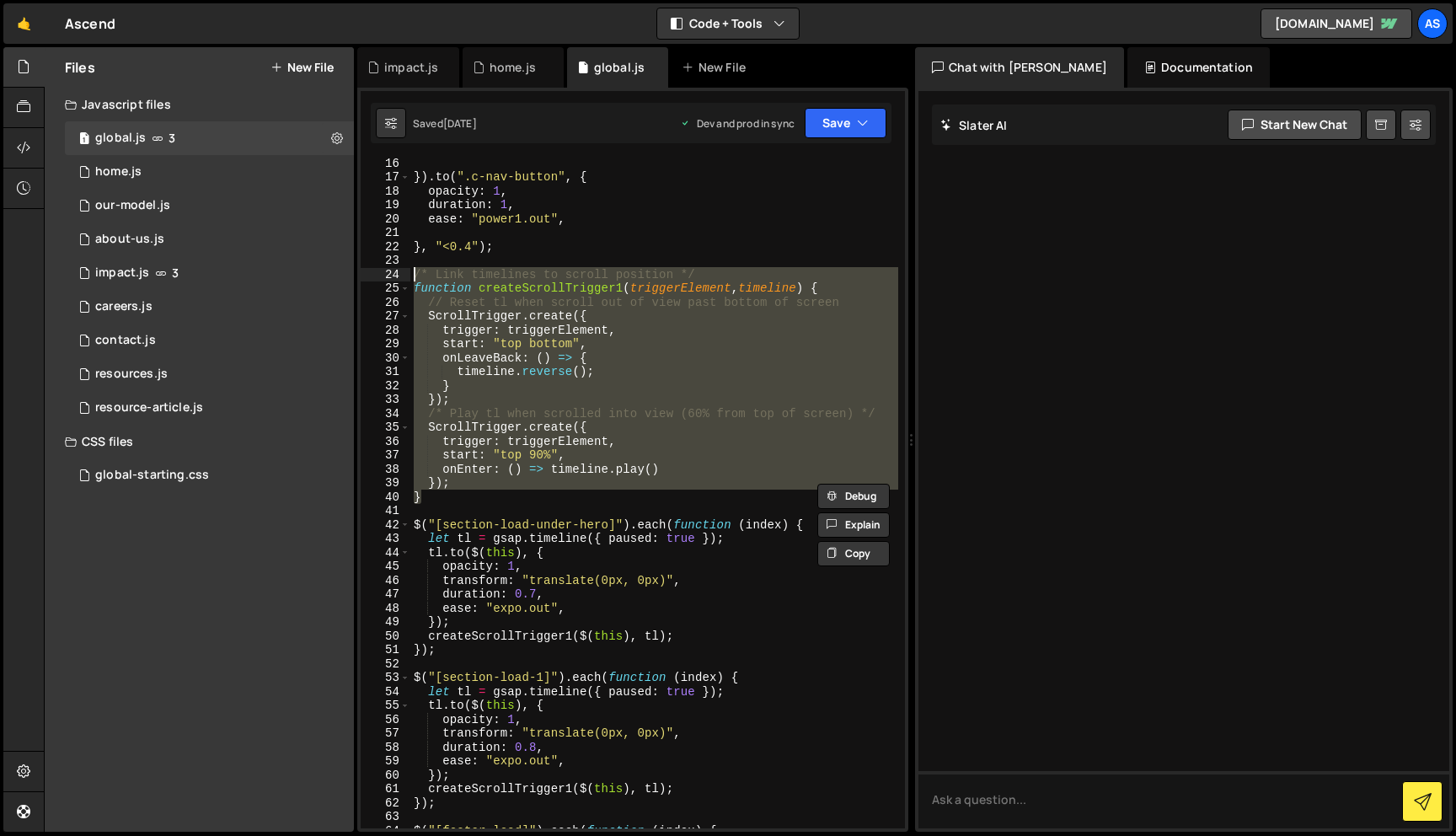
click at [812, 524] on div "}) . to ( ".c-nav-button" , { opacity : 1 , duration : 1 , ease : "power1.out" …" at bounding box center [654, 505] width 488 height 698
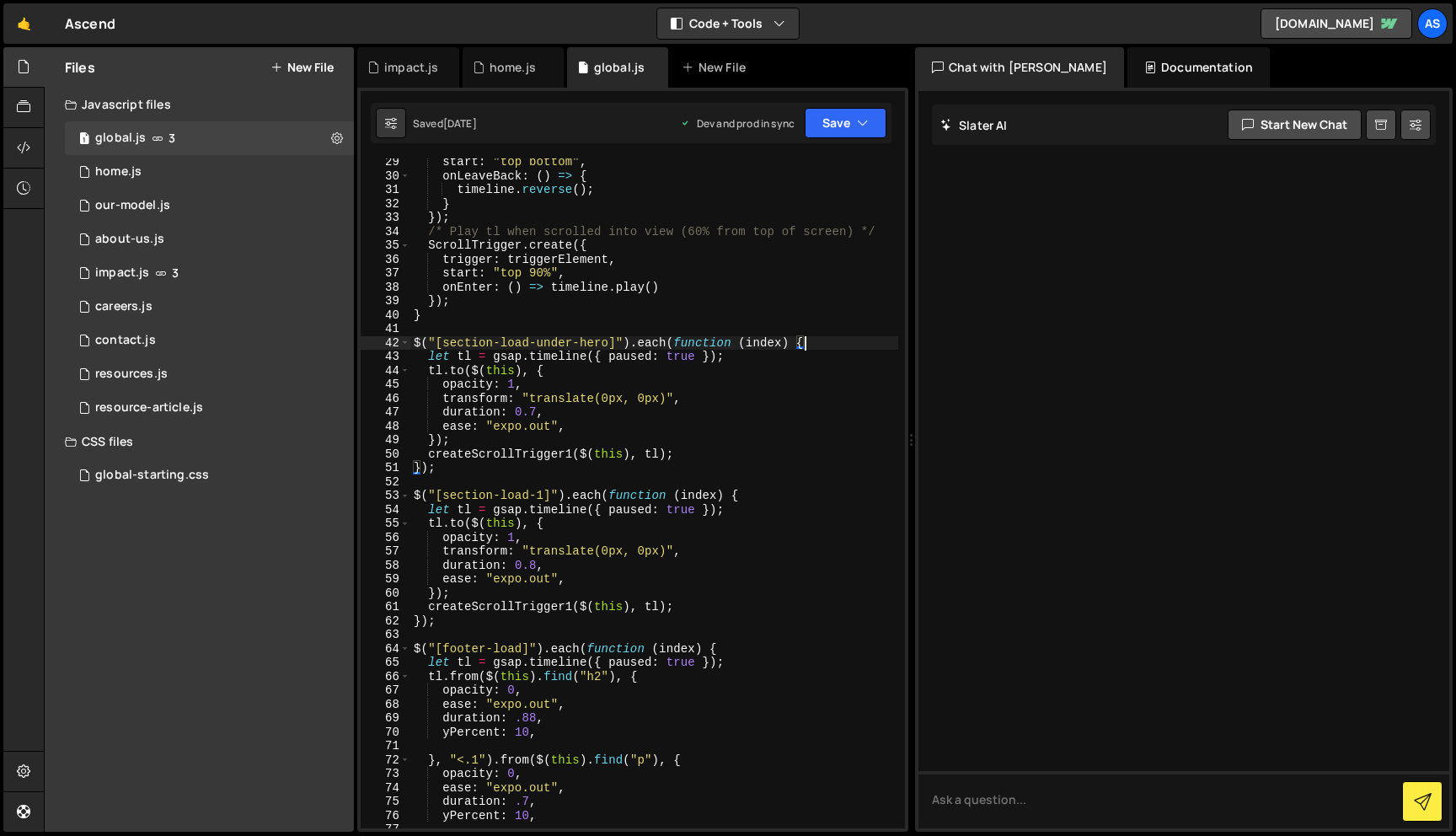
scroll to position [386, 0]
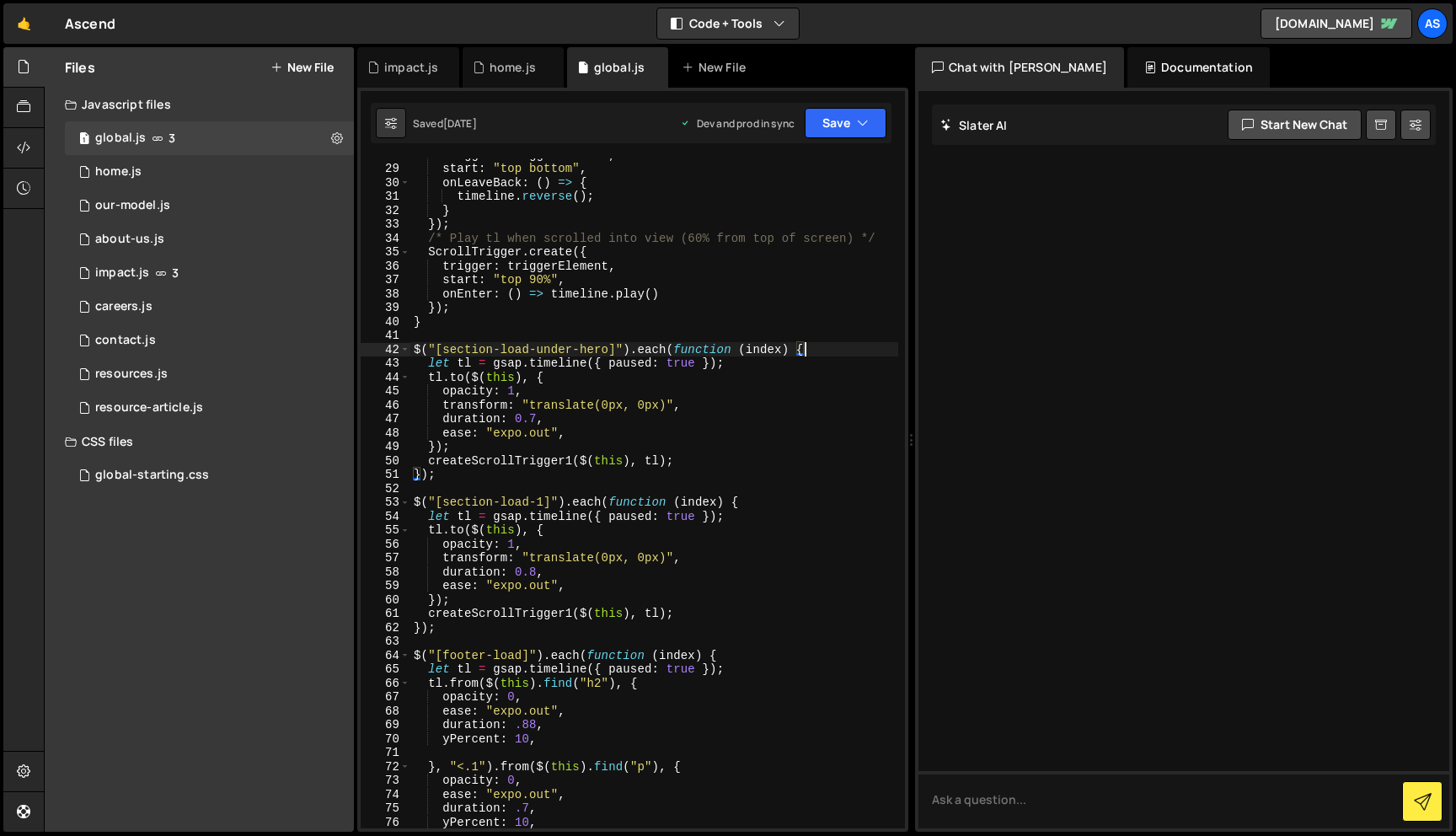
click at [777, 652] on div "trigger : triggerElement , start : "top bottom" , onLeaveBack : ( ) => { timeli…" at bounding box center [654, 497] width 488 height 698
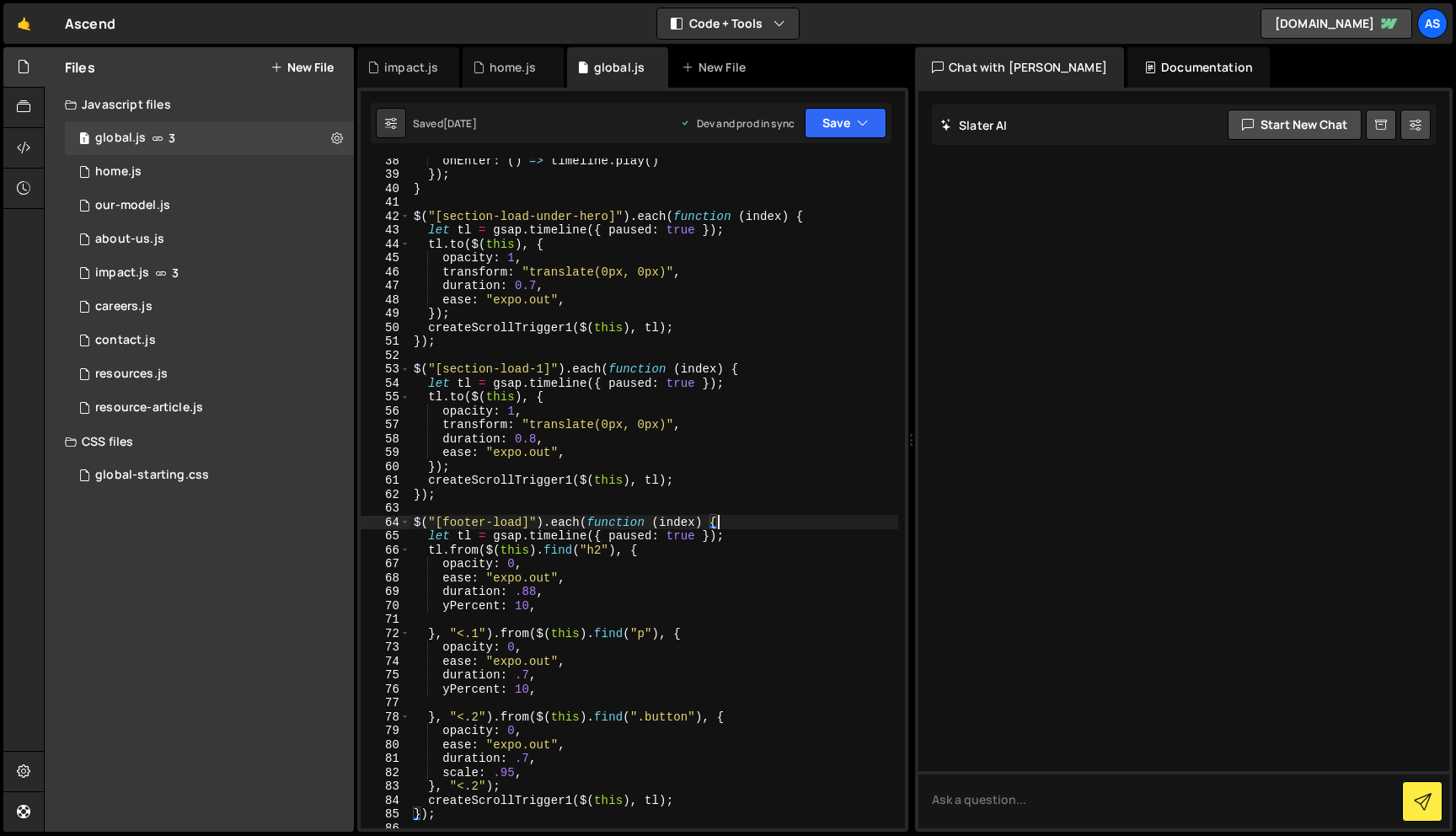
scroll to position [519, 0]
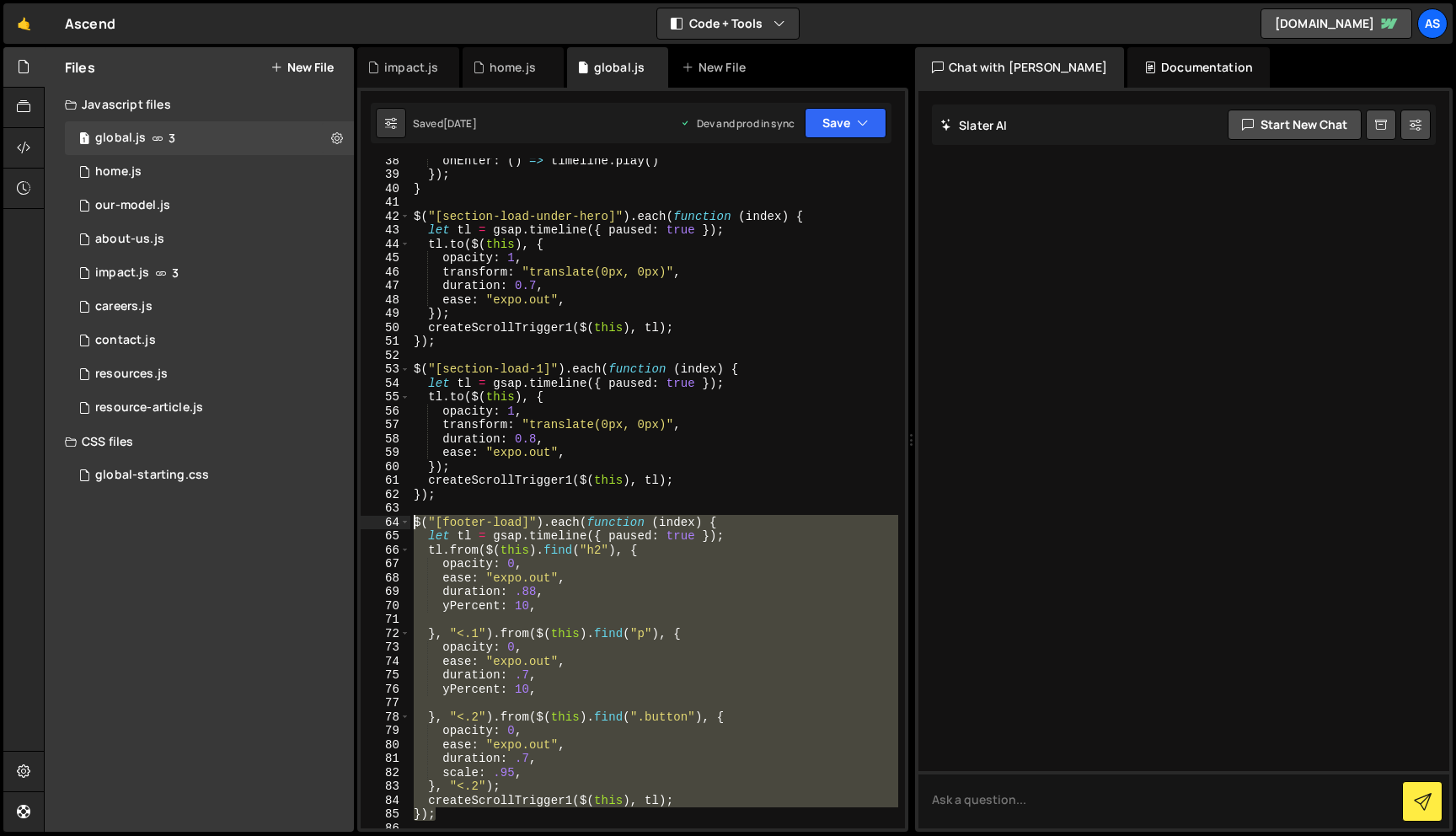
drag, startPoint x: 450, startPoint y: 817, endPoint x: 352, endPoint y: 518, distance: 314.7
click at [352, 518] on div "Files New File Javascript files 1 global.js 3 1 home.js 0 1 our-model.js 0 1 1 1" at bounding box center [749, 440] width 1412 height 785
click at [606, 496] on div "onEnter : ( ) => timeline . play ( ) }) ; } $ ( "[section-load-under-hero]" ) .…" at bounding box center [654, 502] width 488 height 698
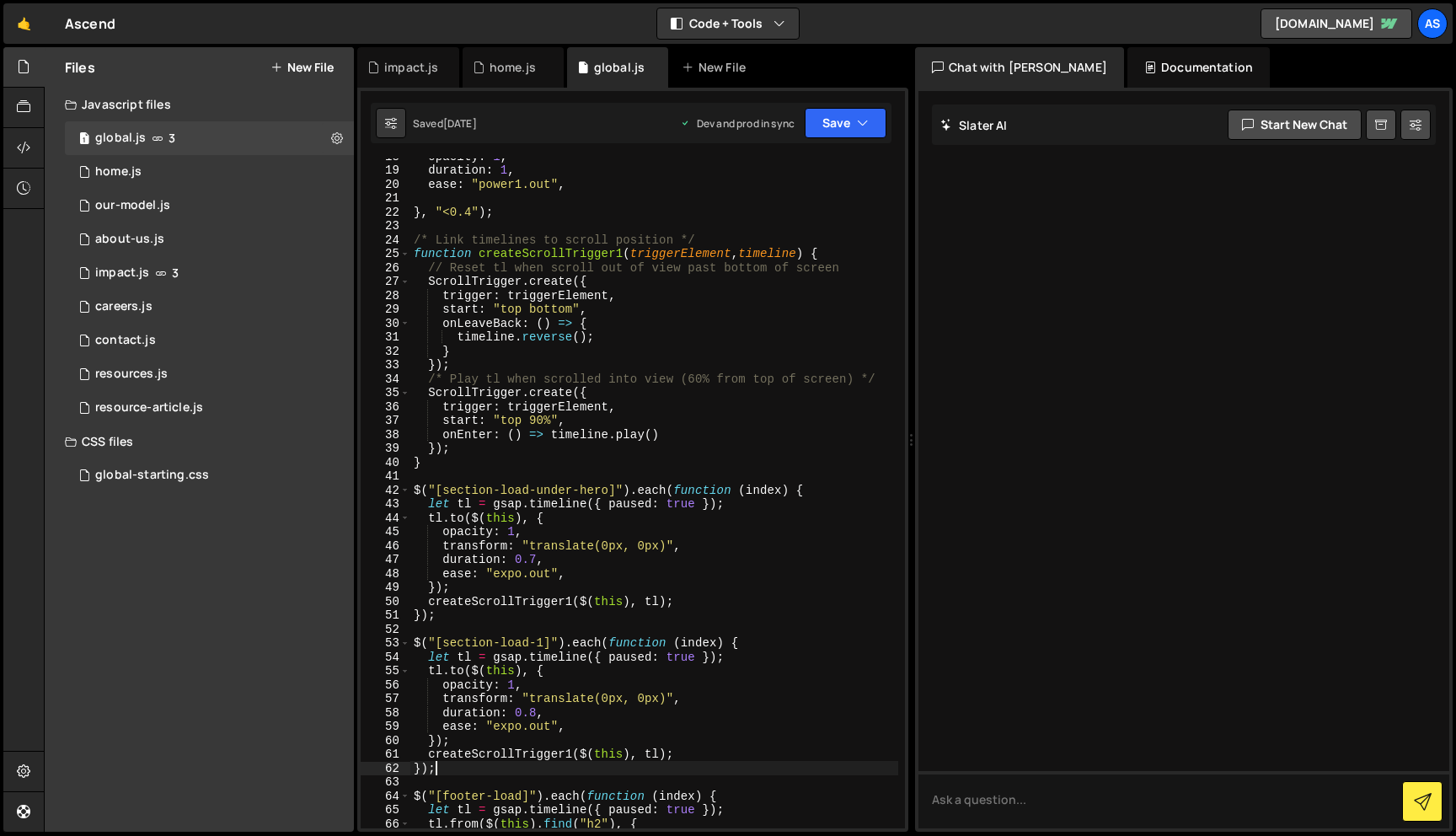
scroll to position [0, 0]
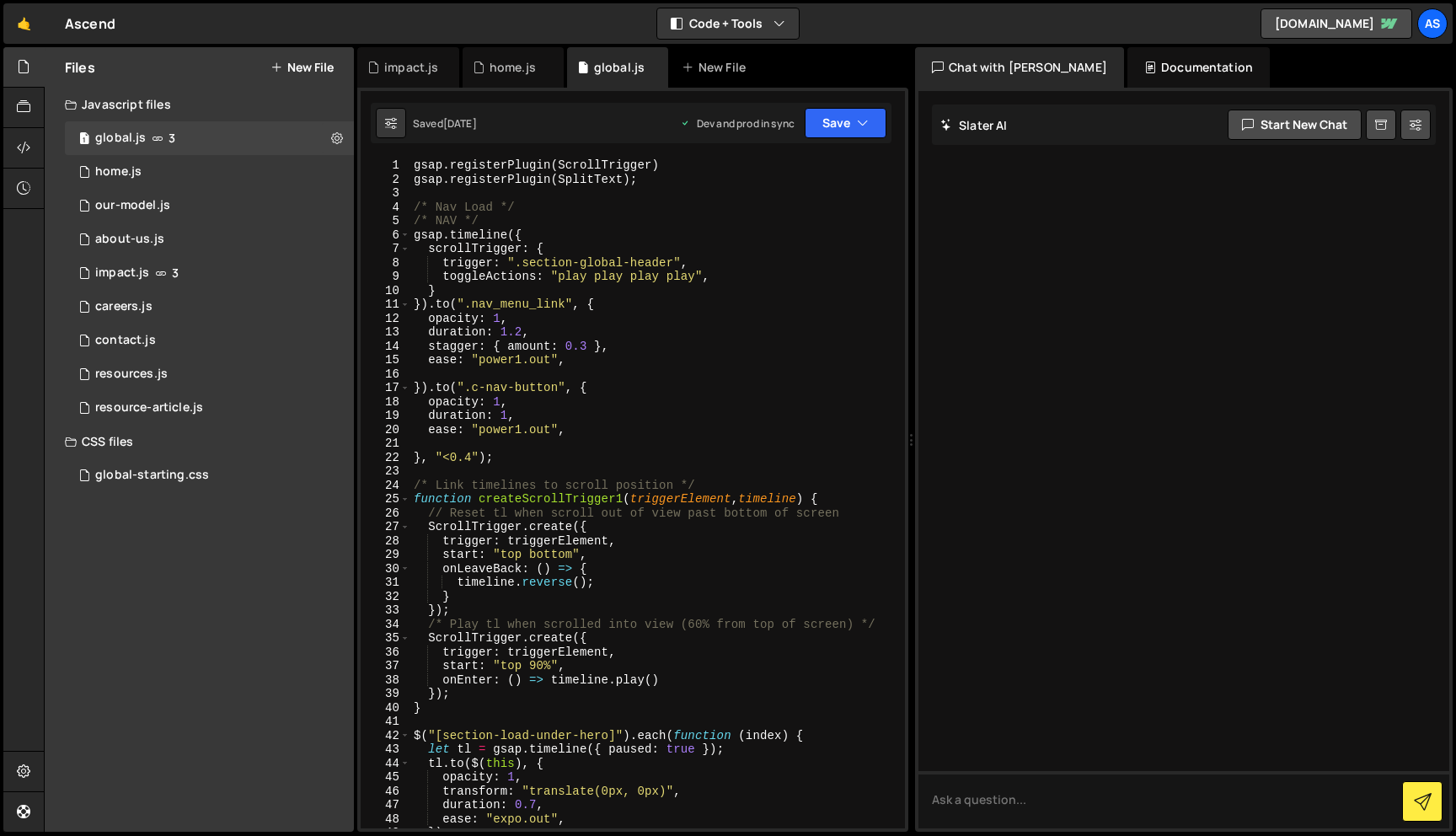
click at [634, 495] on div "gsap . registerPlugin ( ScrollTrigger ) gsap . registerPlugin ( SplitText ) ; /…" at bounding box center [654, 507] width 488 height 698
type textarea "function createScrollTrigger1(triggerElement, timeline) {"
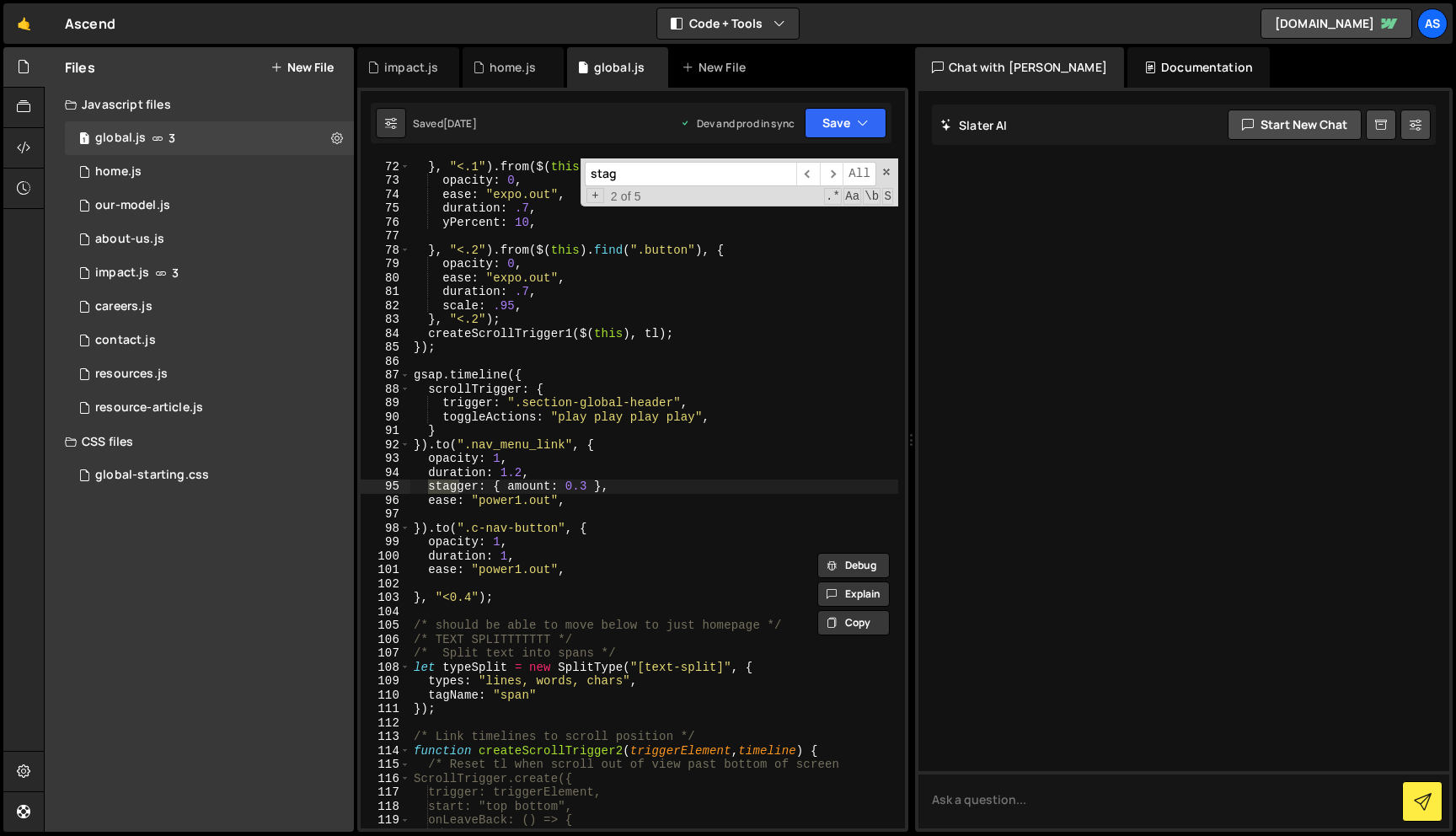
scroll to position [1598, 0]
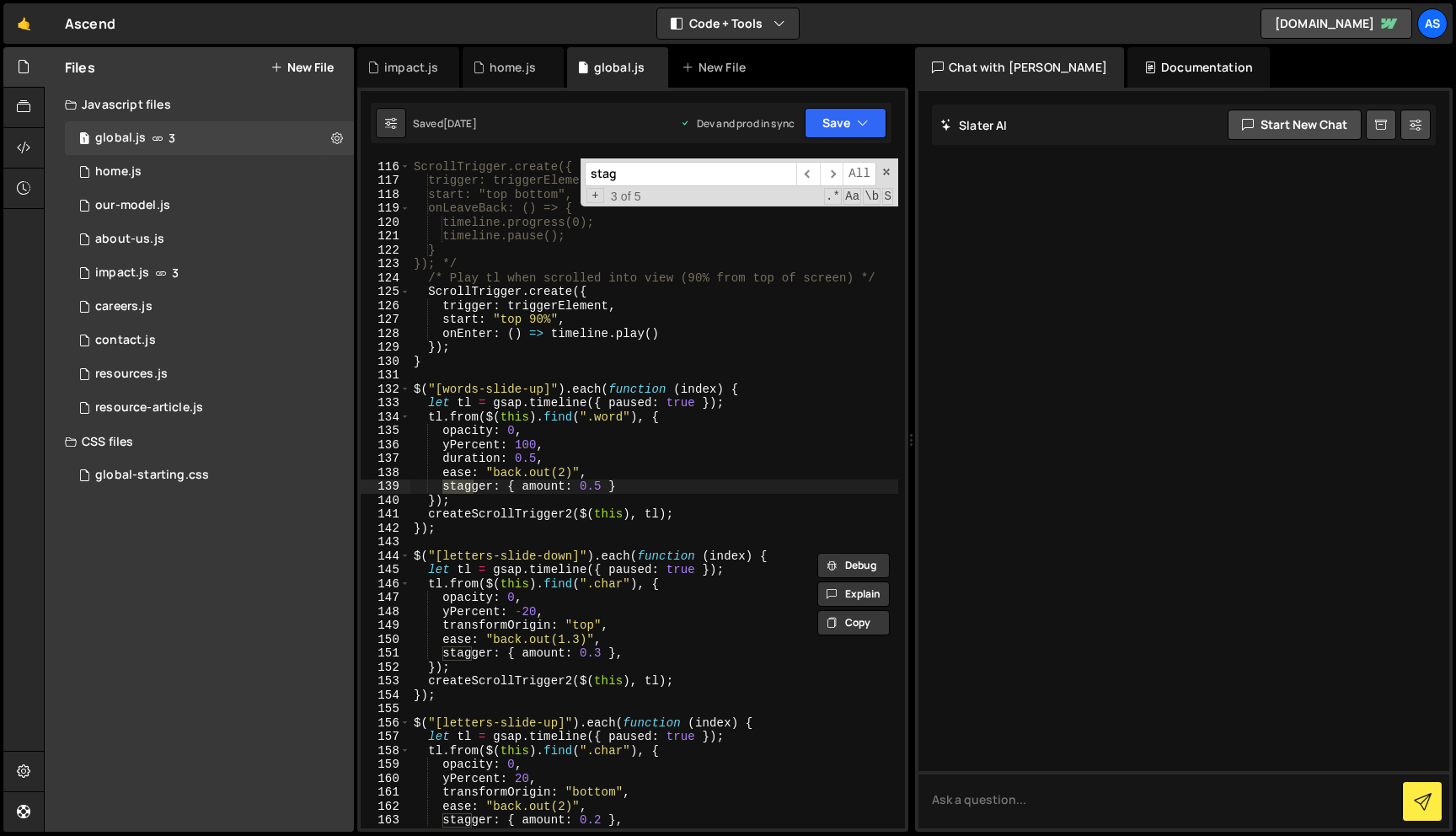
type input "stag"
type textarea "stagger: { amount: 0.5 }"
click at [449, 488] on div "/* Reset tl when scroll out of view past bottom of screen ScrollTrigger.create(…" at bounding box center [654, 493] width 488 height 670
drag, startPoint x: 442, startPoint y: 488, endPoint x: 727, endPoint y: 484, distance: 285.0
click at [727, 484] on div "/* Reset tl when scroll out of view past bottom of screen ScrollTrigger.create(…" at bounding box center [654, 495] width 488 height 698
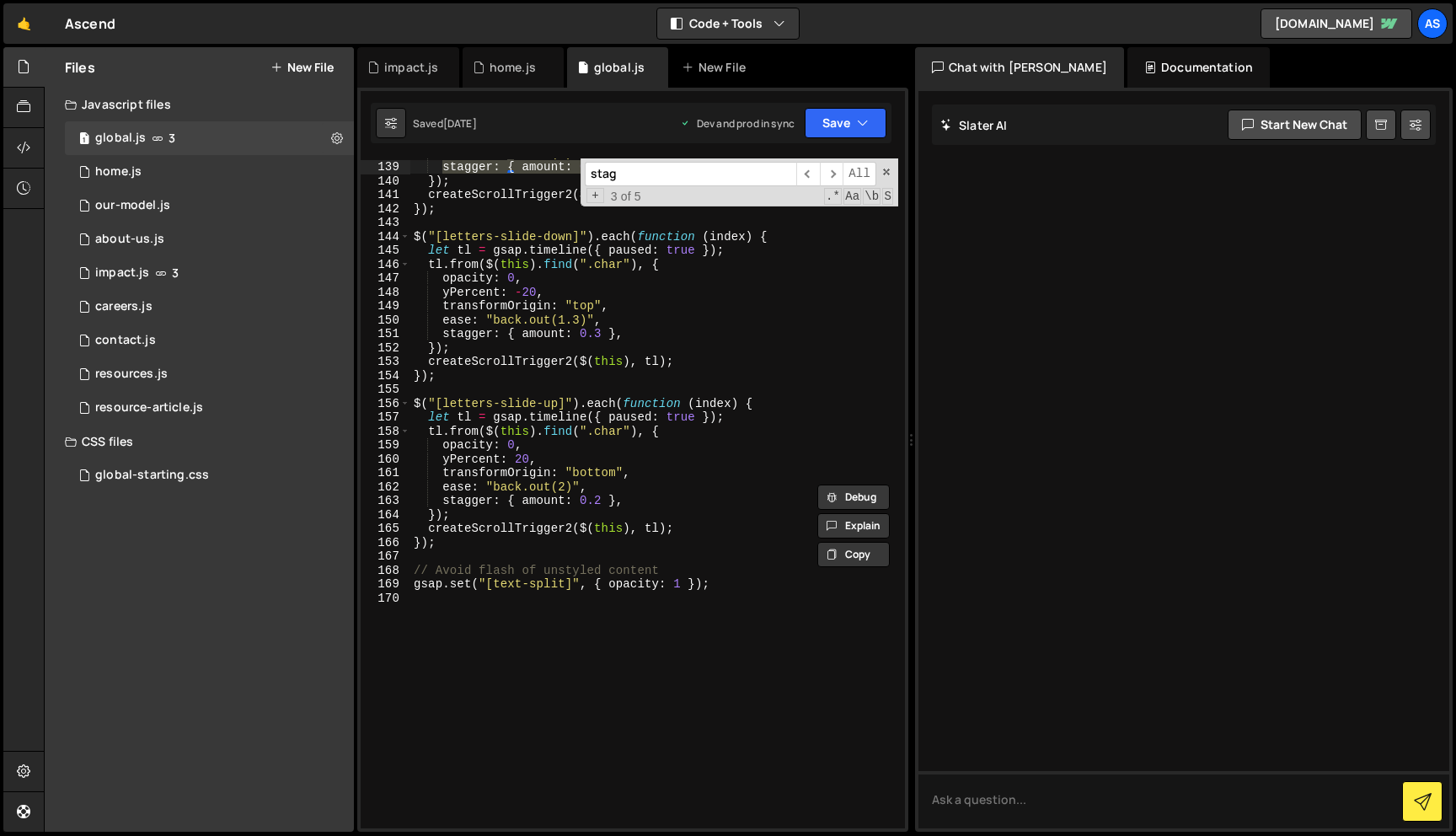
scroll to position [1918, 0]
click at [153, 199] on div "our-model.js" at bounding box center [133, 205] width 75 height 15
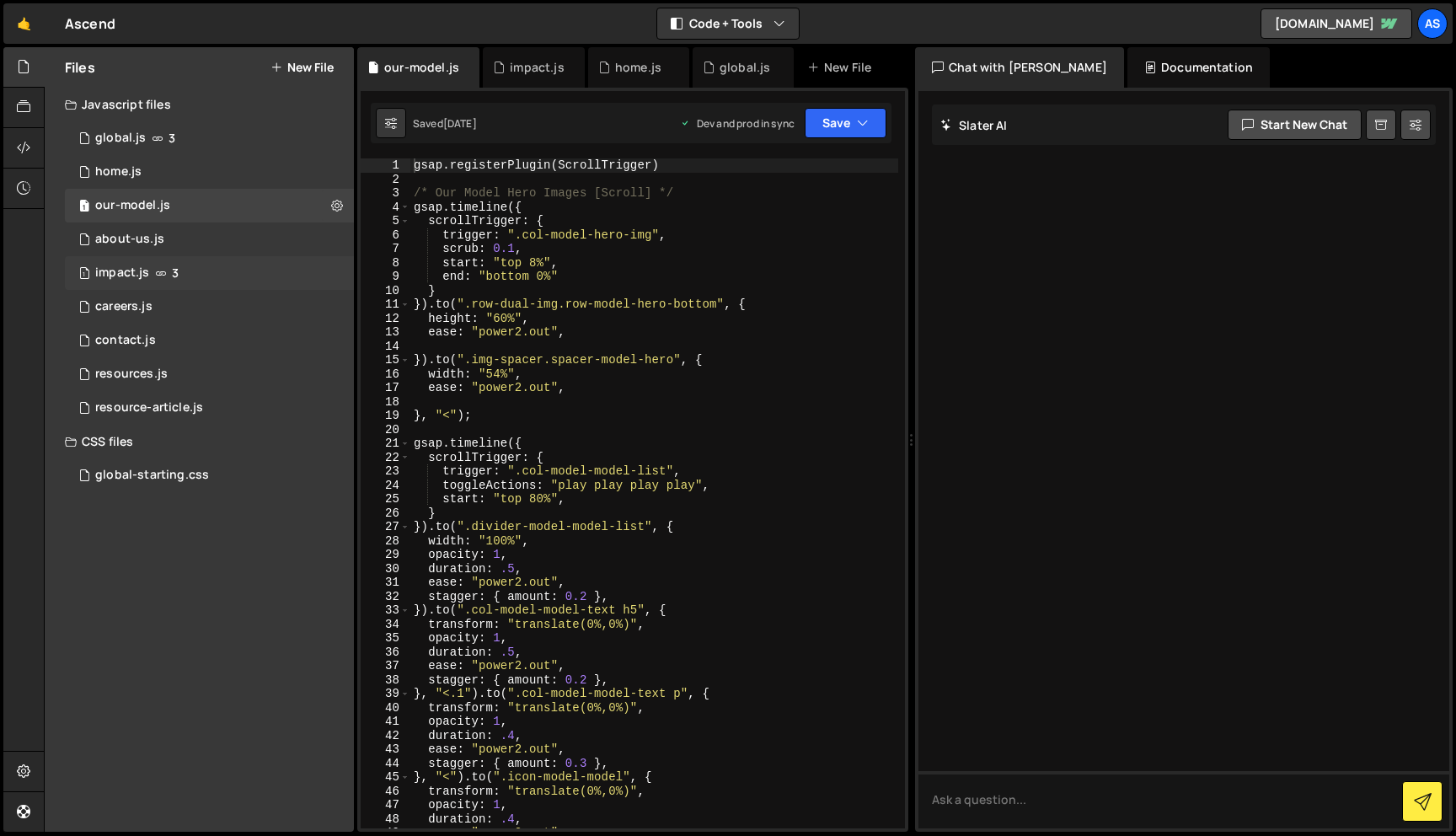
click at [150, 265] on div "1 impact.js 3" at bounding box center [209, 273] width 289 height 34
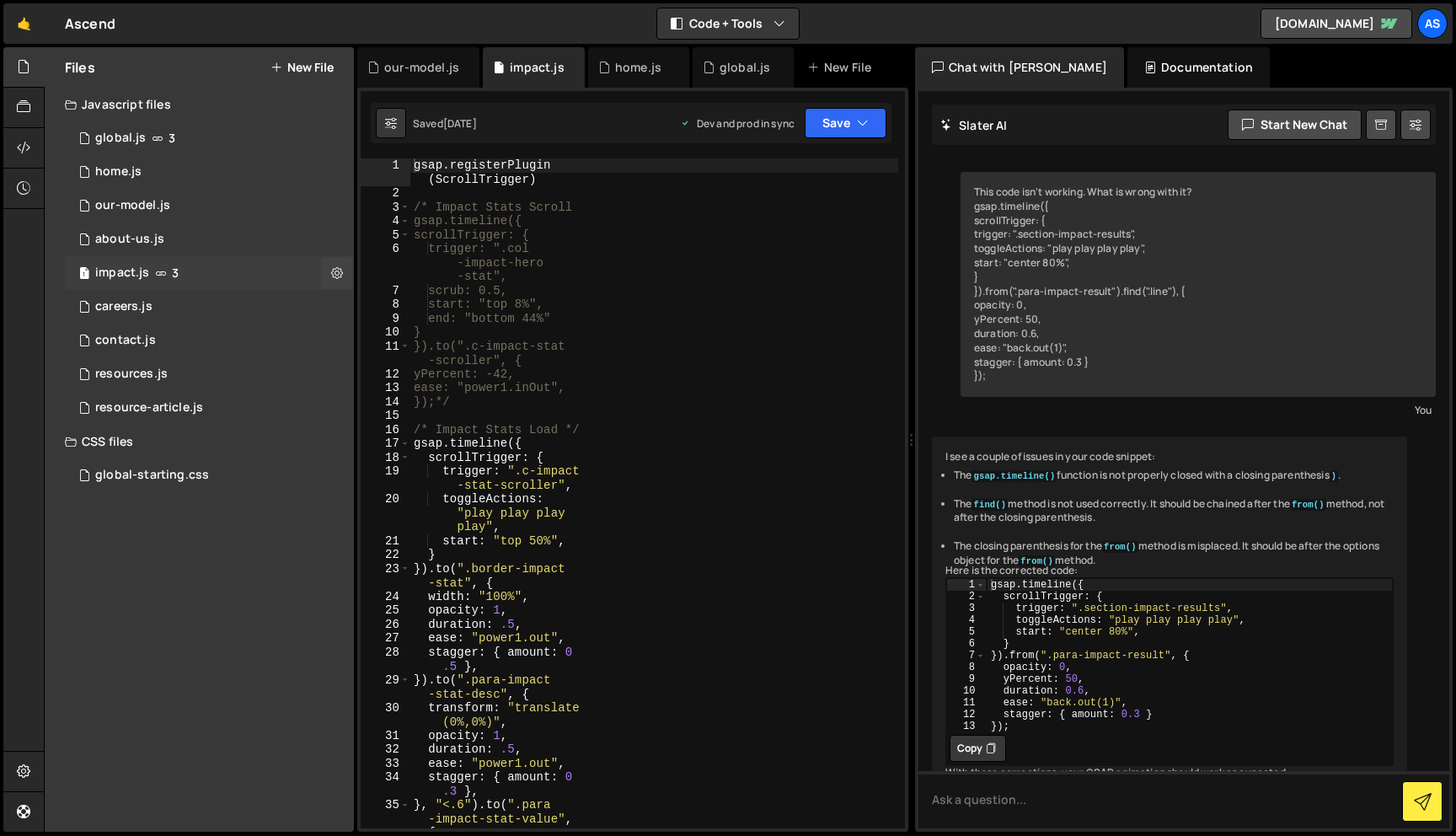
scroll to position [131, 0]
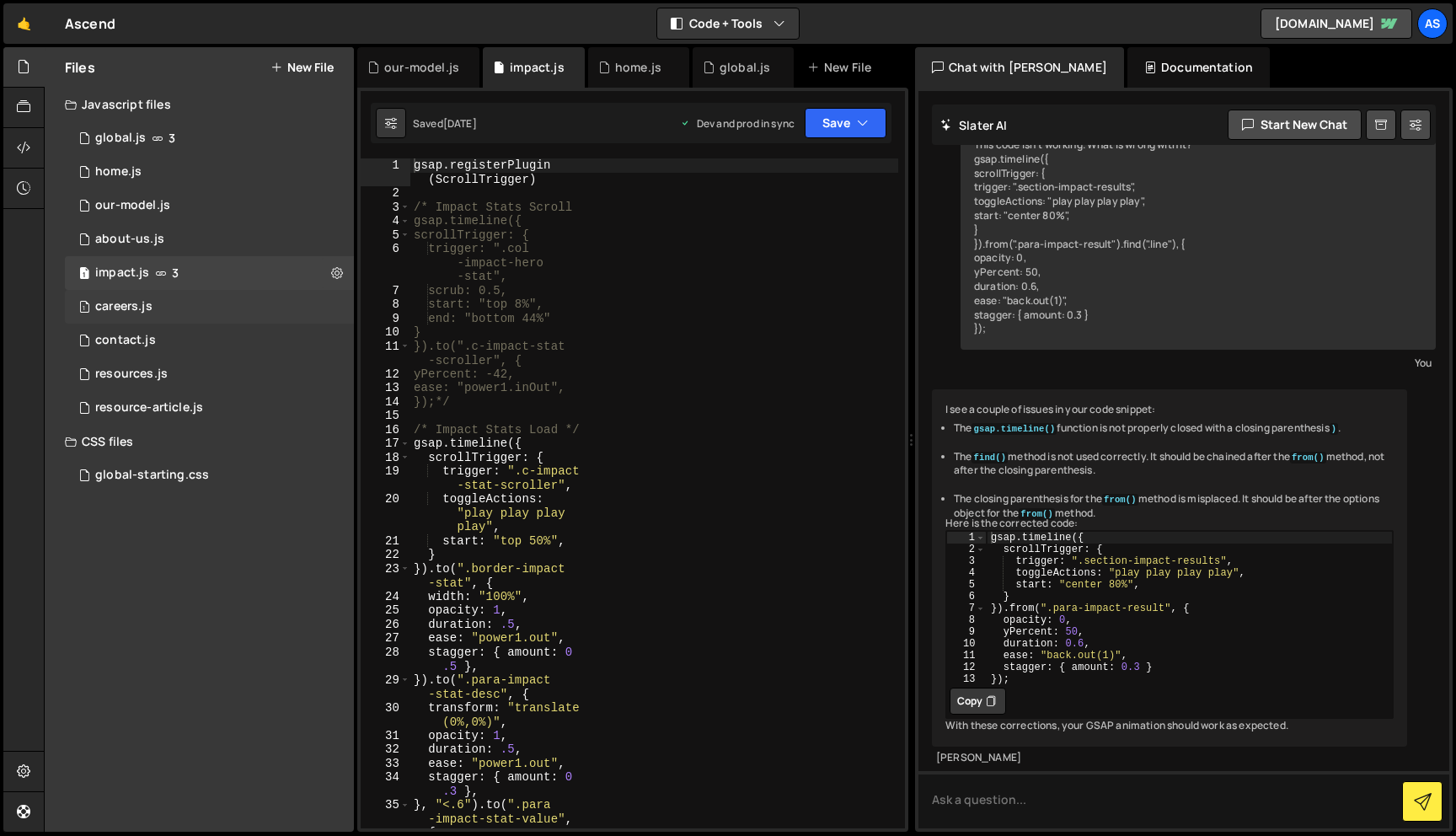
click at [152, 314] on div "1 careers.js 0" at bounding box center [209, 307] width 289 height 34
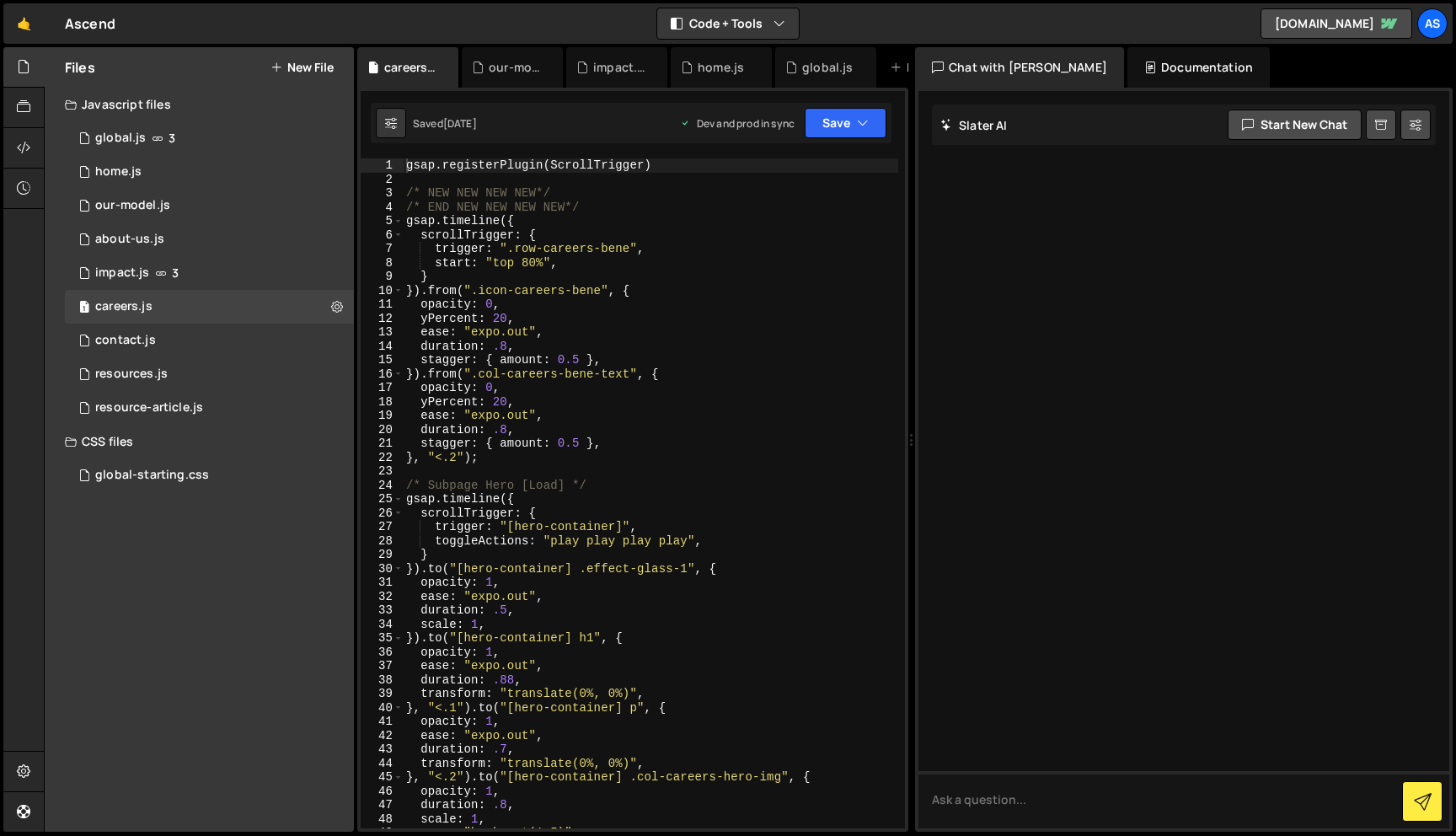
scroll to position [83, 0]
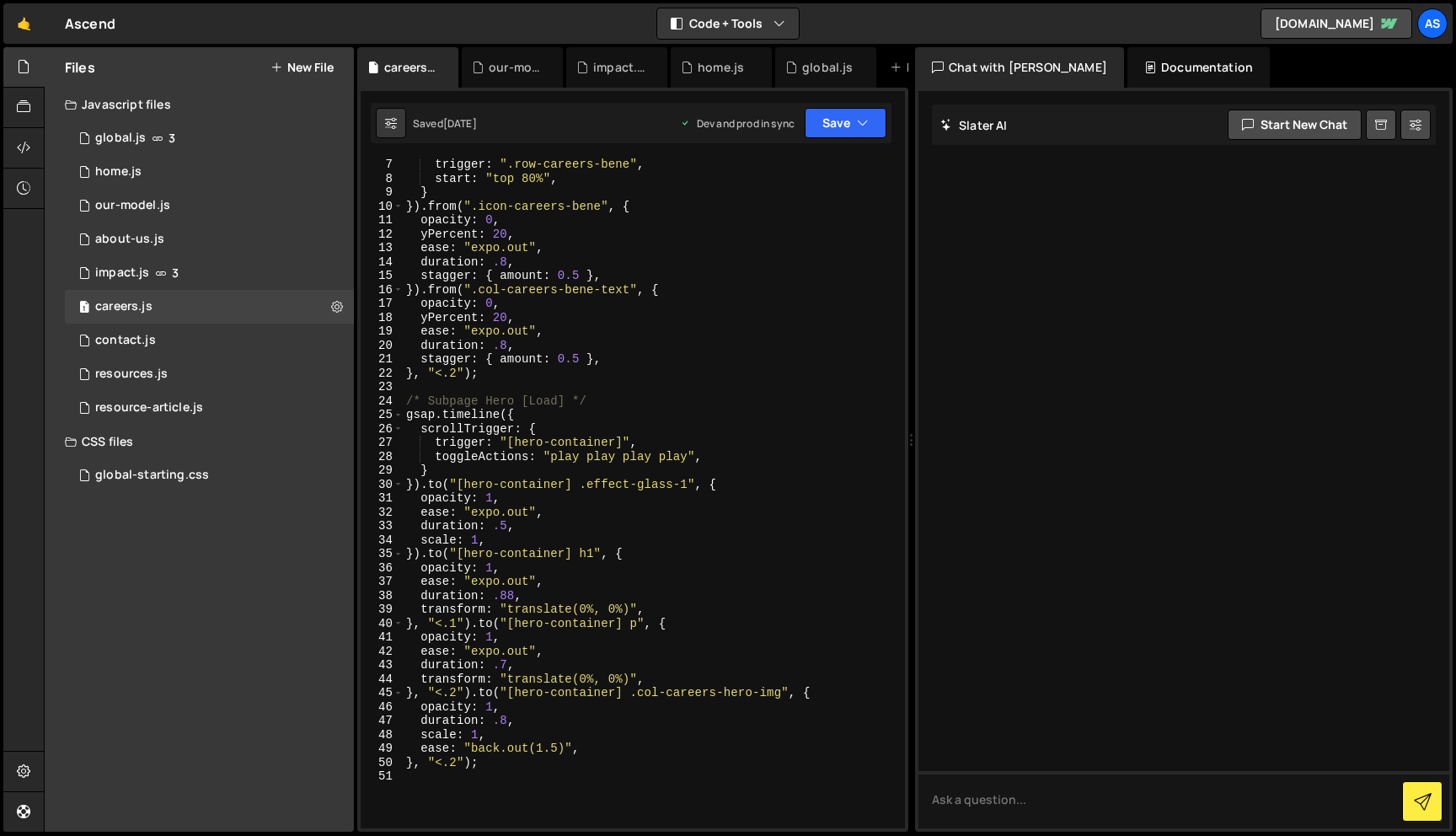
type textarea "scale: 1,"
drag, startPoint x: 419, startPoint y: 736, endPoint x: 533, endPoint y: 730, distance: 114.2
click at [533, 730] on div "trigger : ".row-careers-bene" , start : "top 80%" , } }) . from ( ".icon-career…" at bounding box center [651, 506] width 496 height 698
